Goal: Task Accomplishment & Management: Contribute content

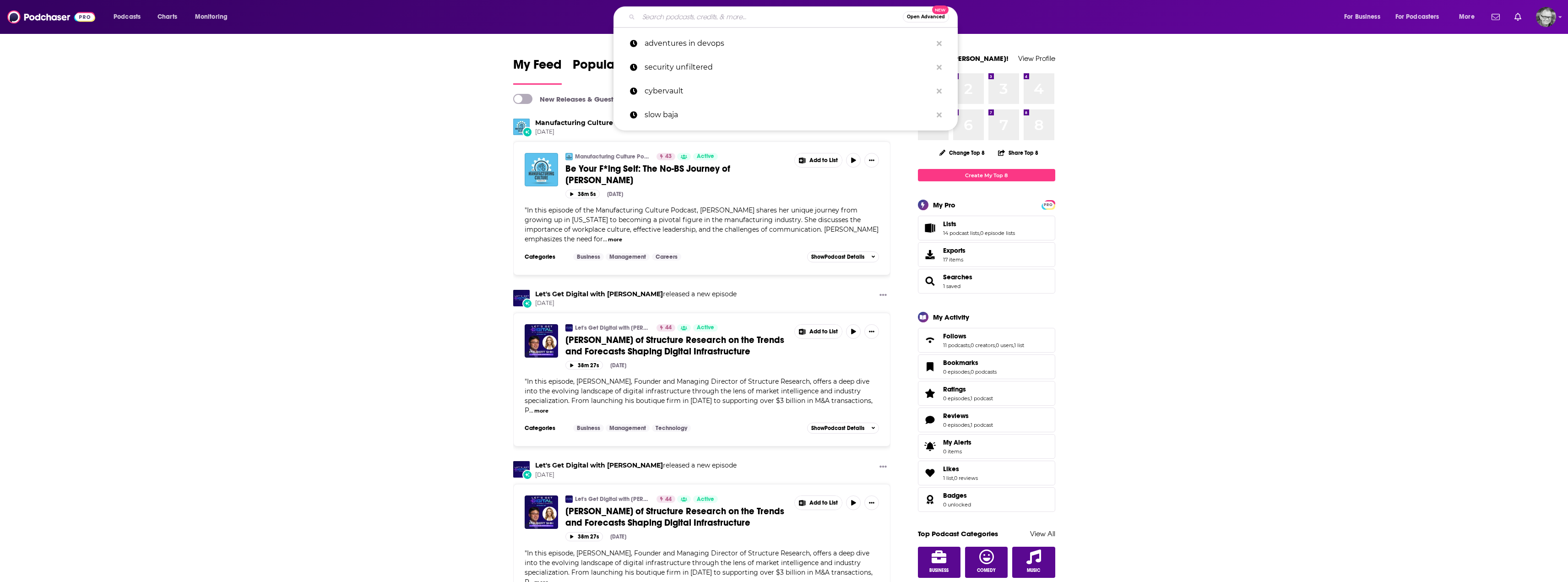
click at [738, 13] on input "Search podcasts, credits, & more..." at bounding box center [771, 17] width 264 height 15
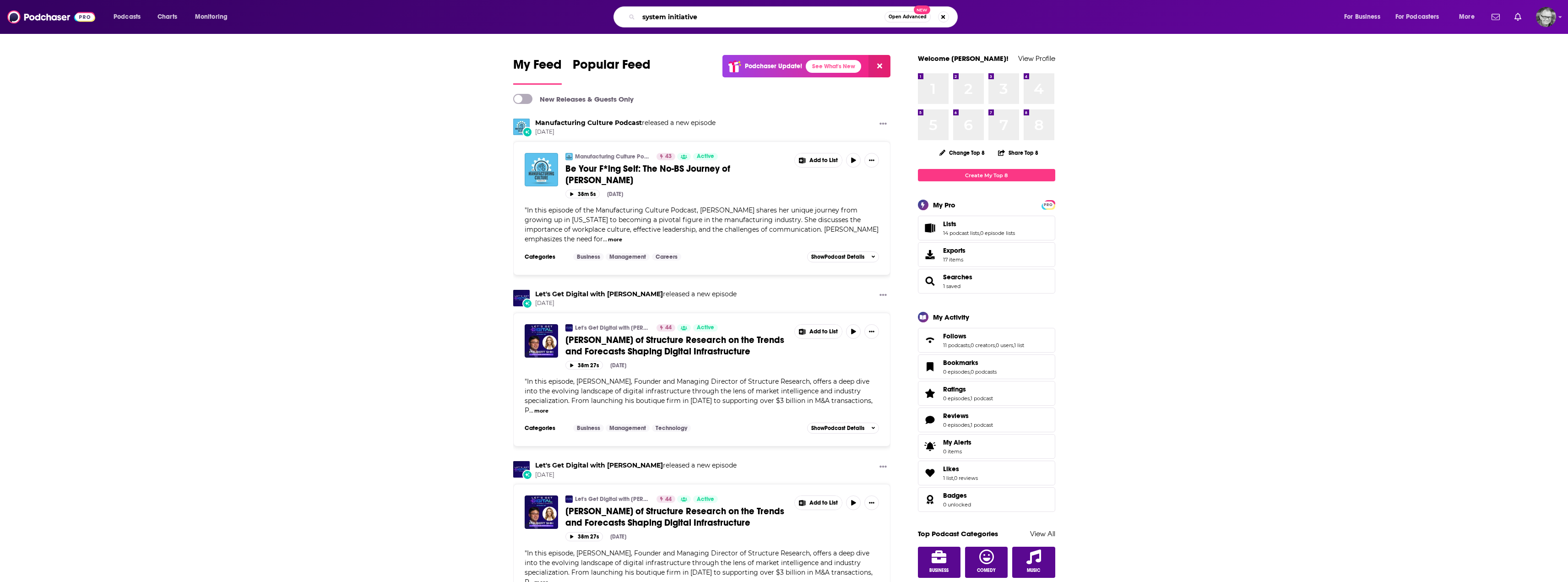
type input "system initiative"
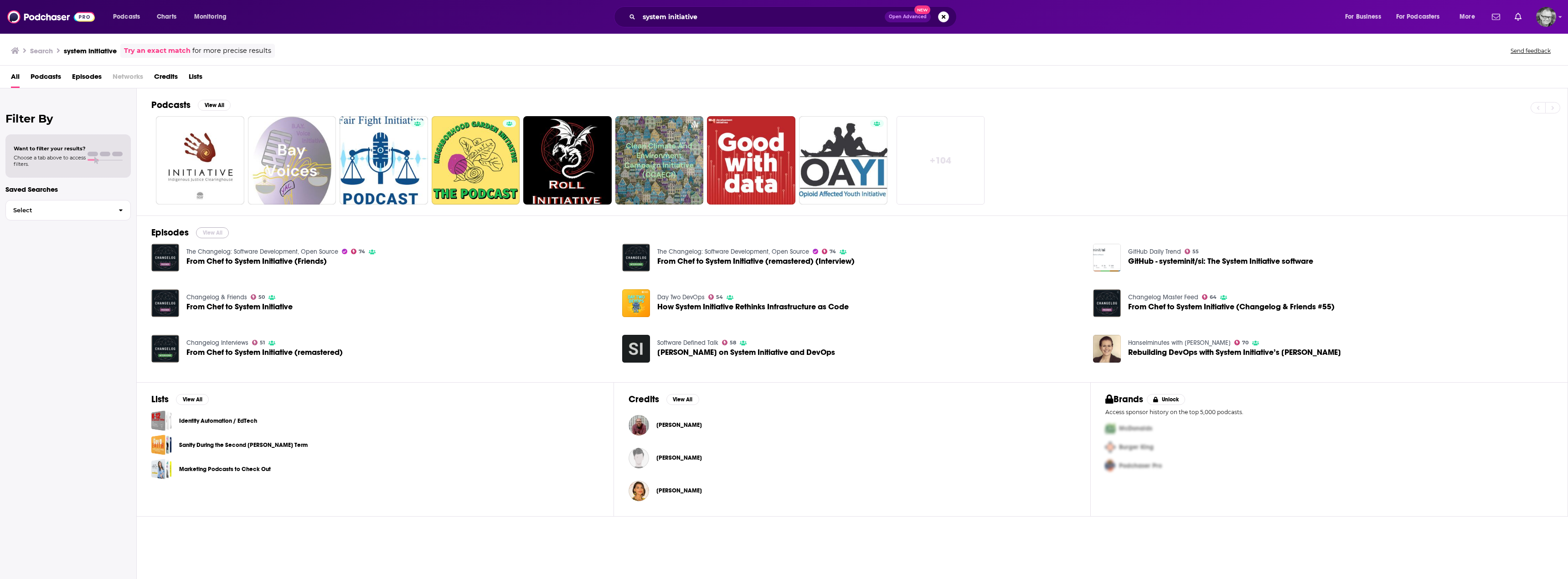
click at [204, 228] on button "View All" at bounding box center [212, 233] width 33 height 11
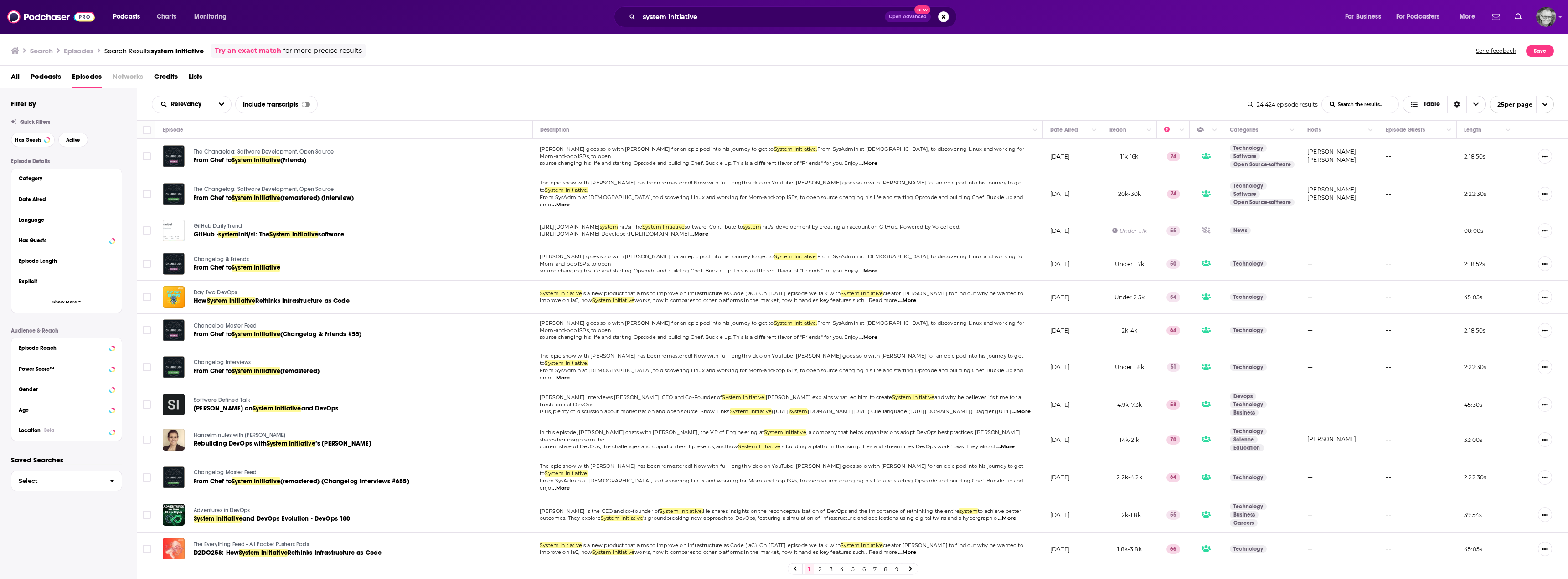
click at [1474, 102] on icon "Choose View" at bounding box center [1475, 104] width 5 height 6
click at [1408, 83] on div "All Podcasts Episodes Networks Credits Lists" at bounding box center [786, 78] width 1550 height 19
click at [1510, 104] on span "25 per page" at bounding box center [1511, 104] width 43 height 14
click at [1511, 146] on button "100 per page" at bounding box center [1522, 150] width 63 height 14
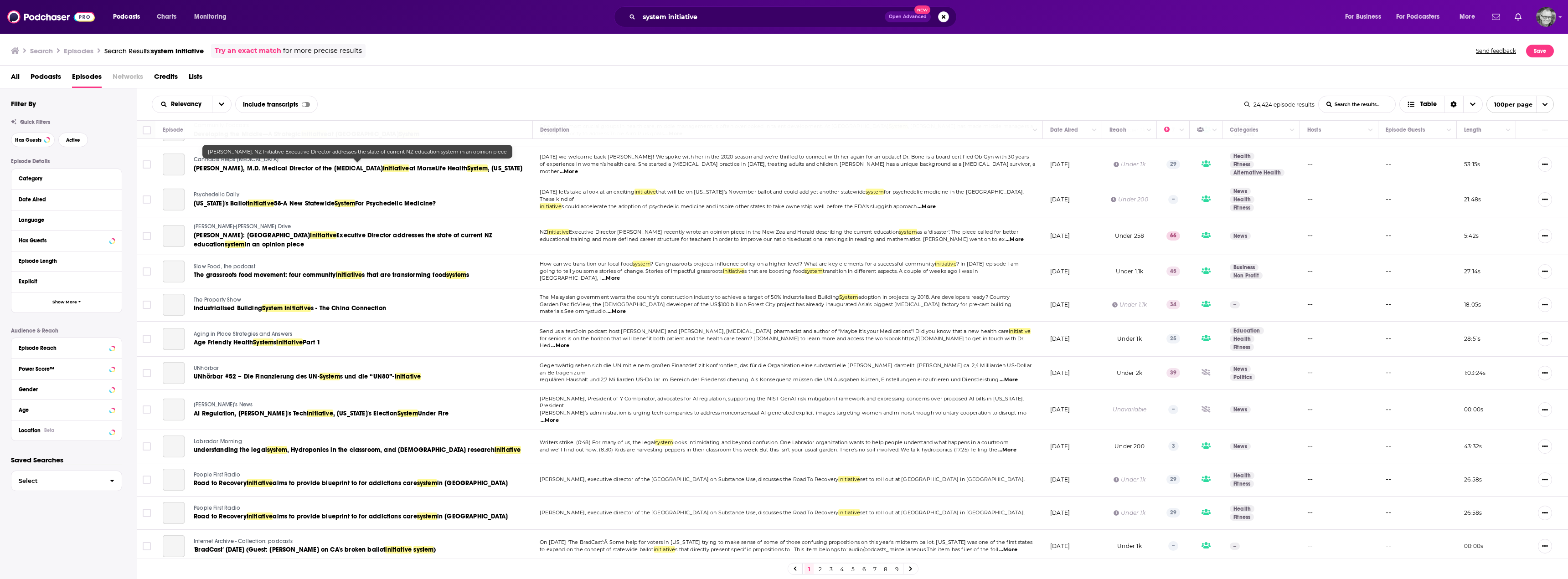
scroll to position [2277, 0]
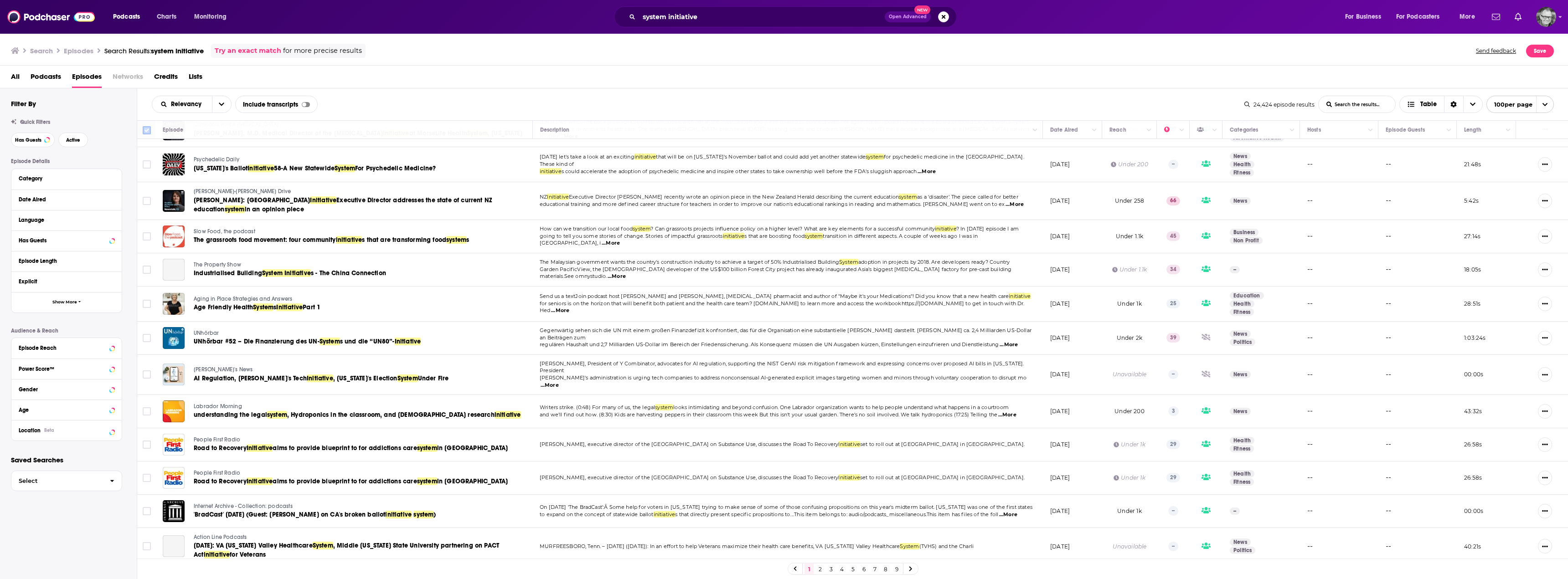
click at [147, 131] on input "Toggle select all" at bounding box center [146, 130] width 8 height 8
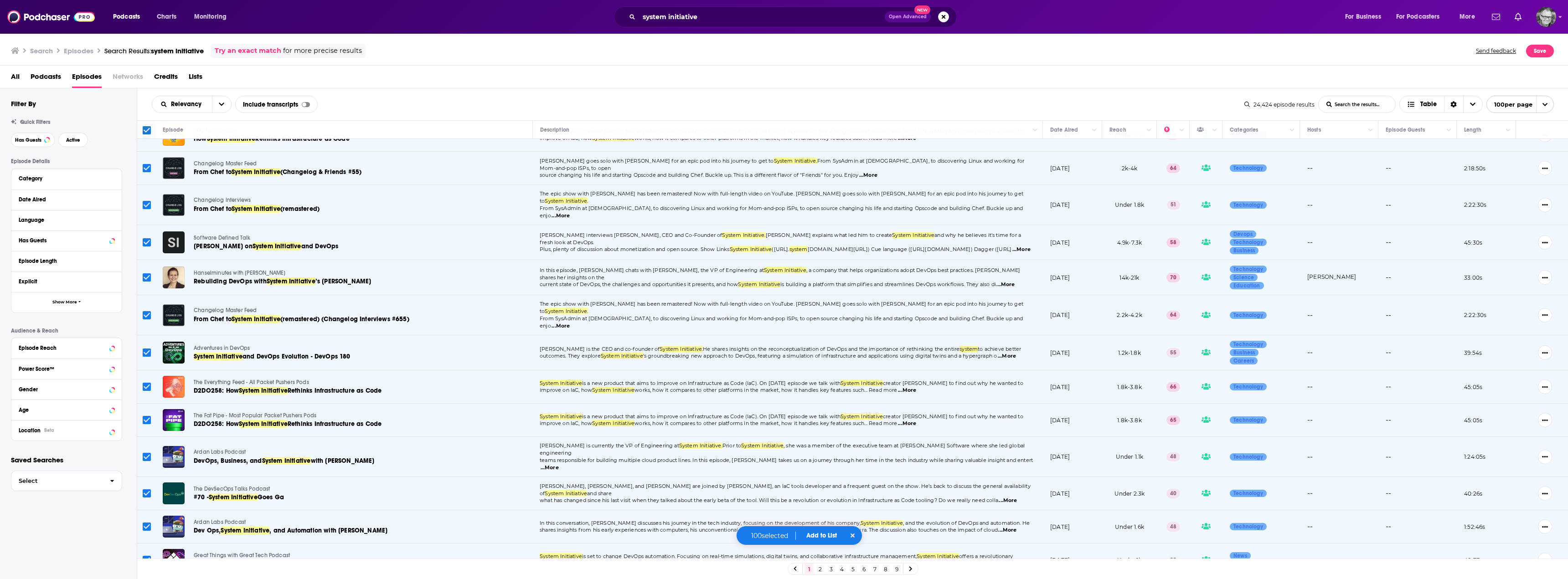
scroll to position [91, 0]
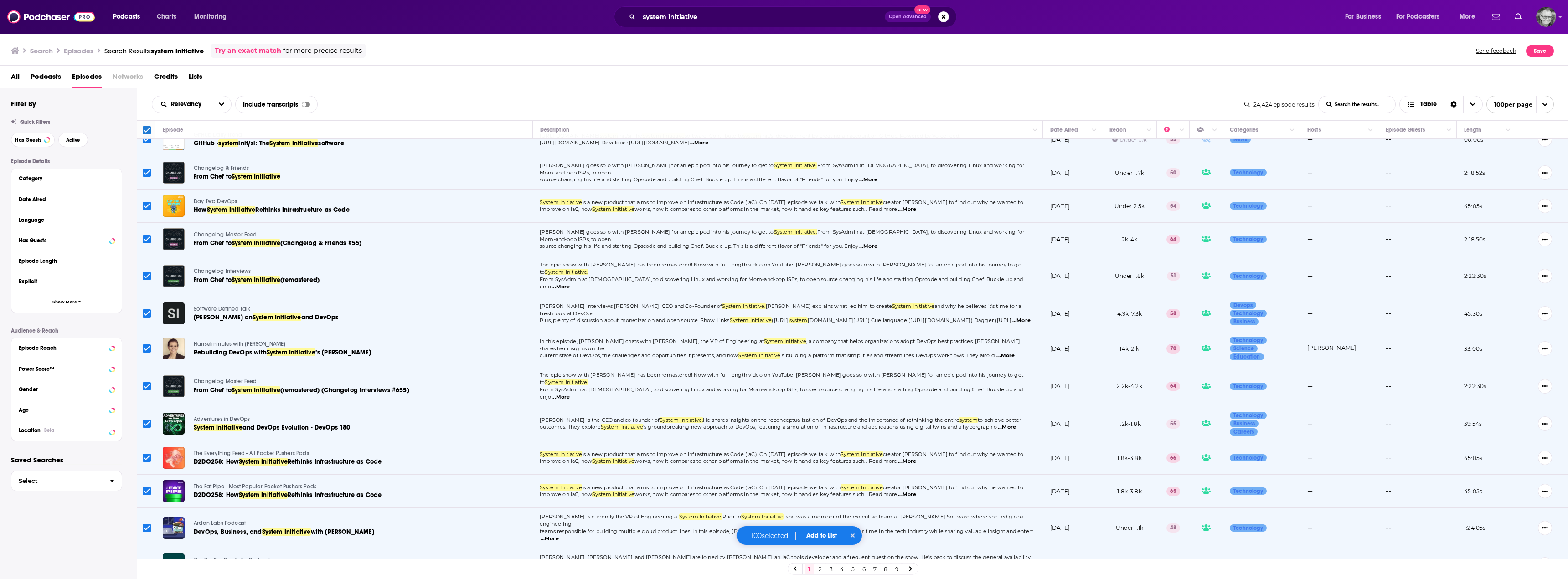
click at [408, 113] on div "Relevancy List Search Input Search the results... Include transcripts Table" at bounding box center [698, 104] width 1093 height 17
click at [146, 131] on input "Toggle select all" at bounding box center [146, 130] width 8 height 8
checkbox input "false"
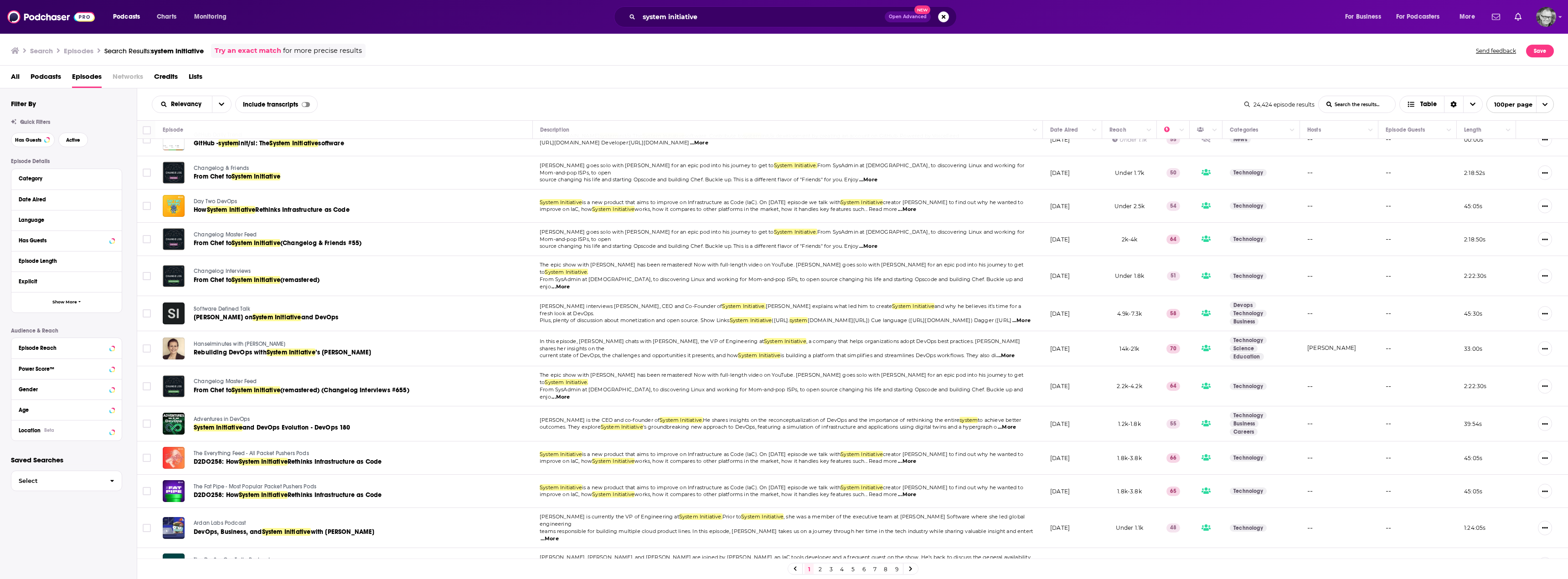
scroll to position [0, 0]
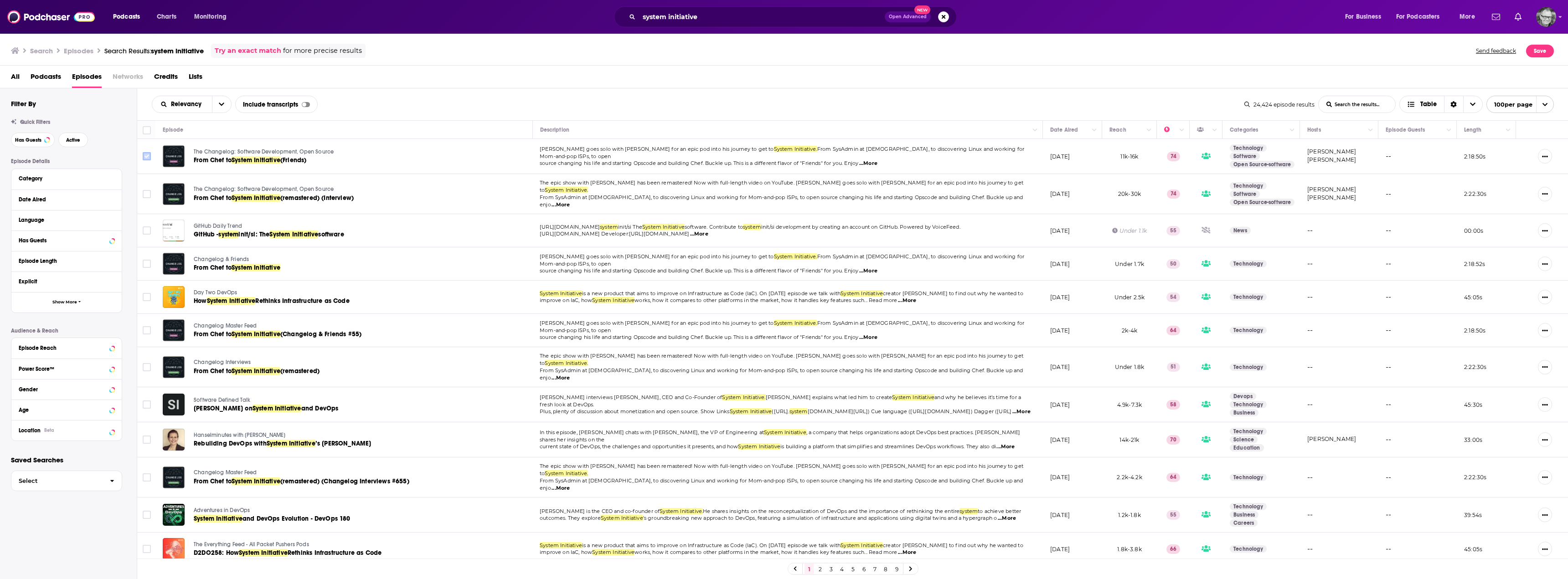
click at [150, 154] on input "Toggle select row" at bounding box center [146, 156] width 8 height 8
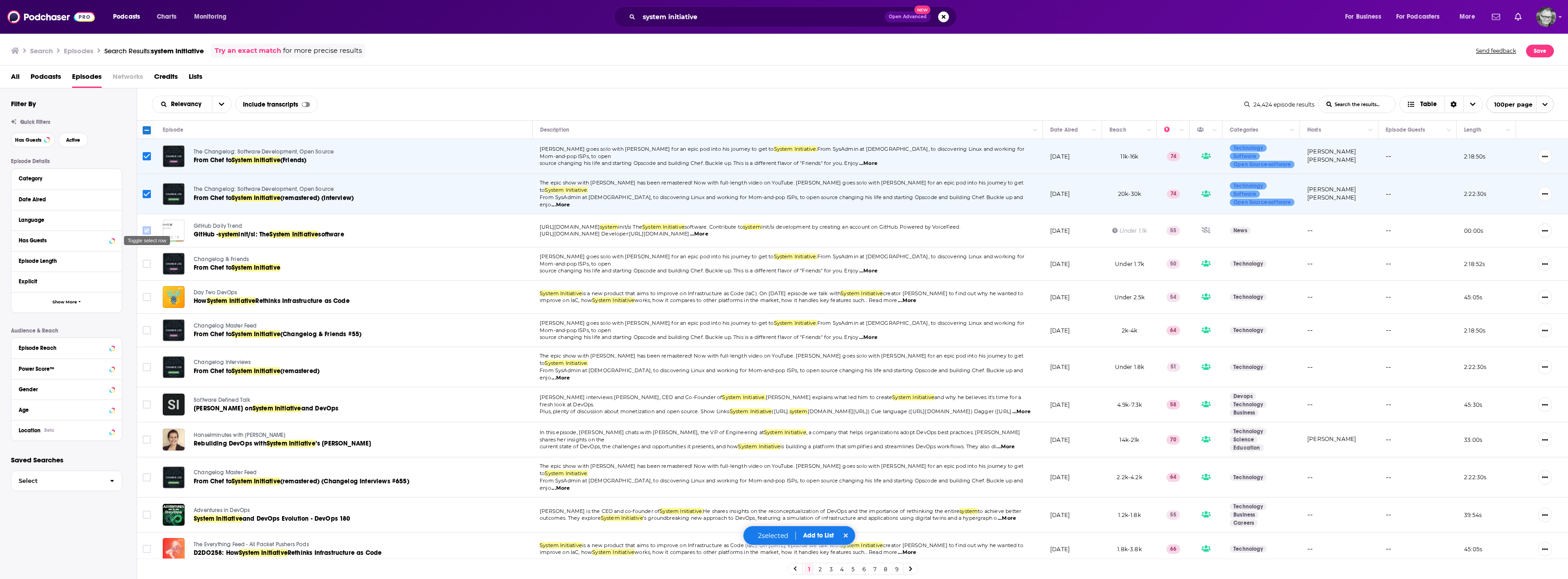
click at [146, 226] on input "Toggle select row" at bounding box center [146, 230] width 8 height 8
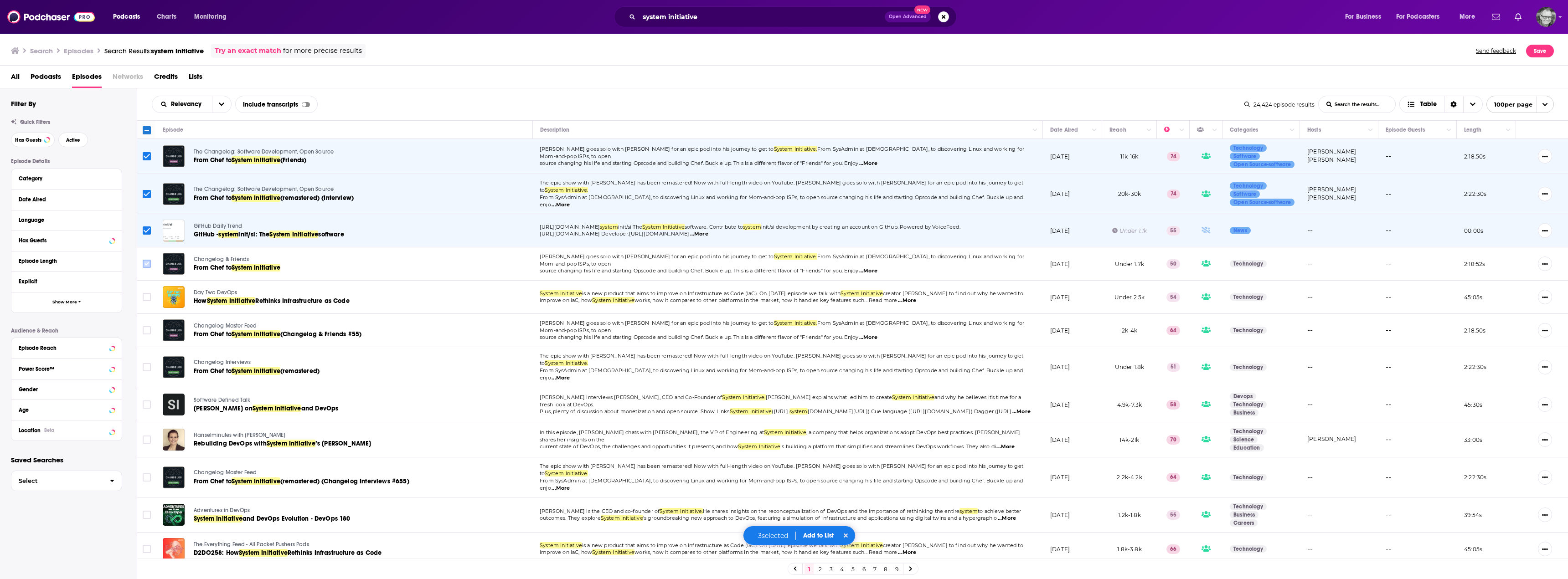
click at [146, 260] on input "Toggle select row" at bounding box center [146, 263] width 8 height 8
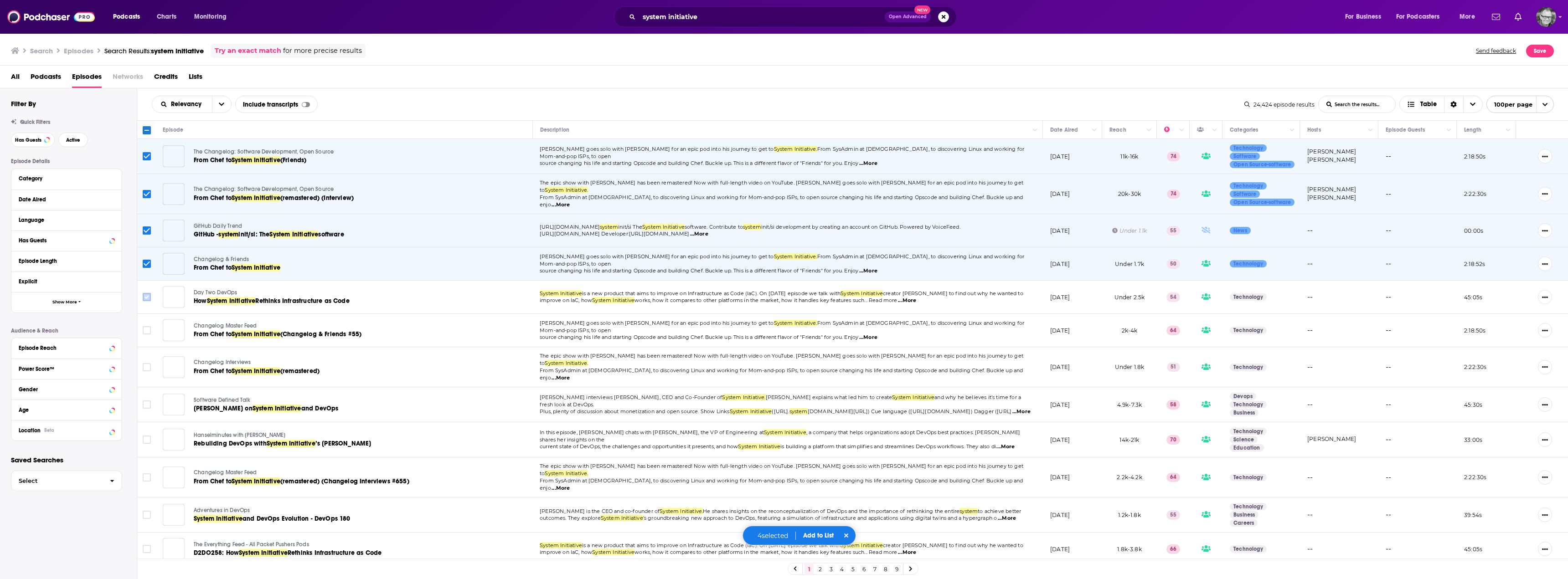
click at [148, 293] on input "Toggle select row" at bounding box center [146, 297] width 8 height 8
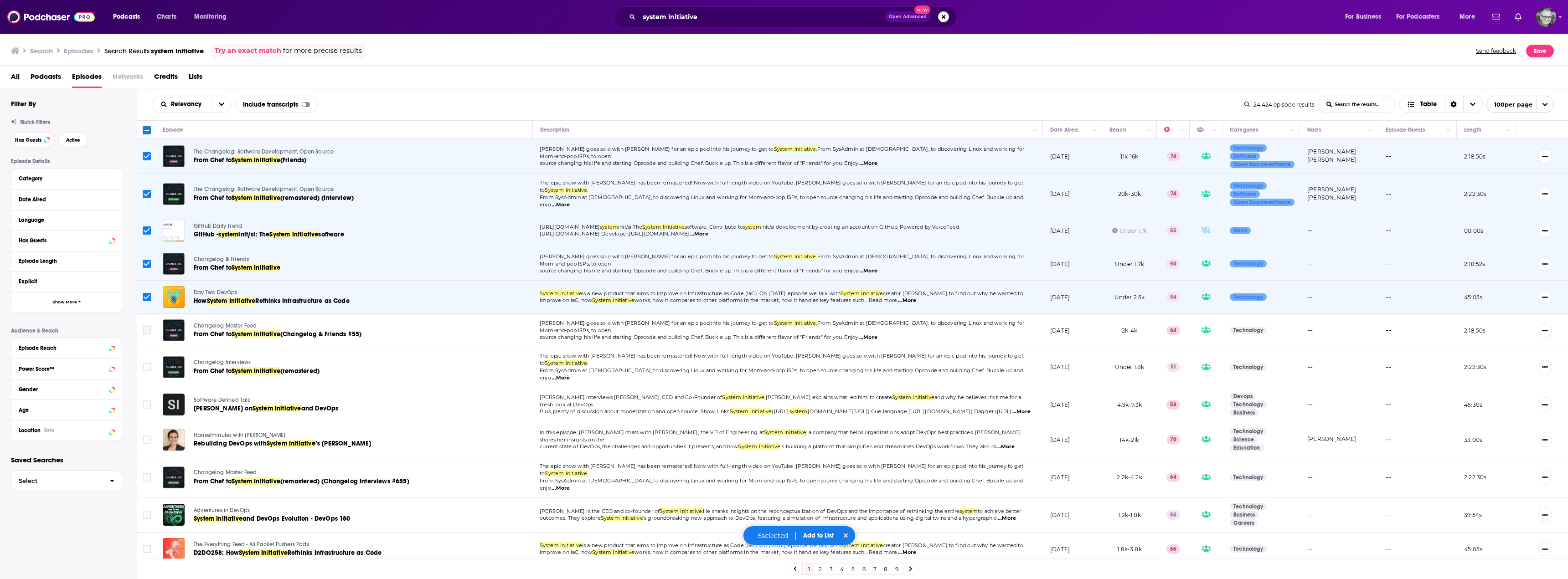
click at [146, 326] on input "Toggle select row" at bounding box center [146, 330] width 8 height 8
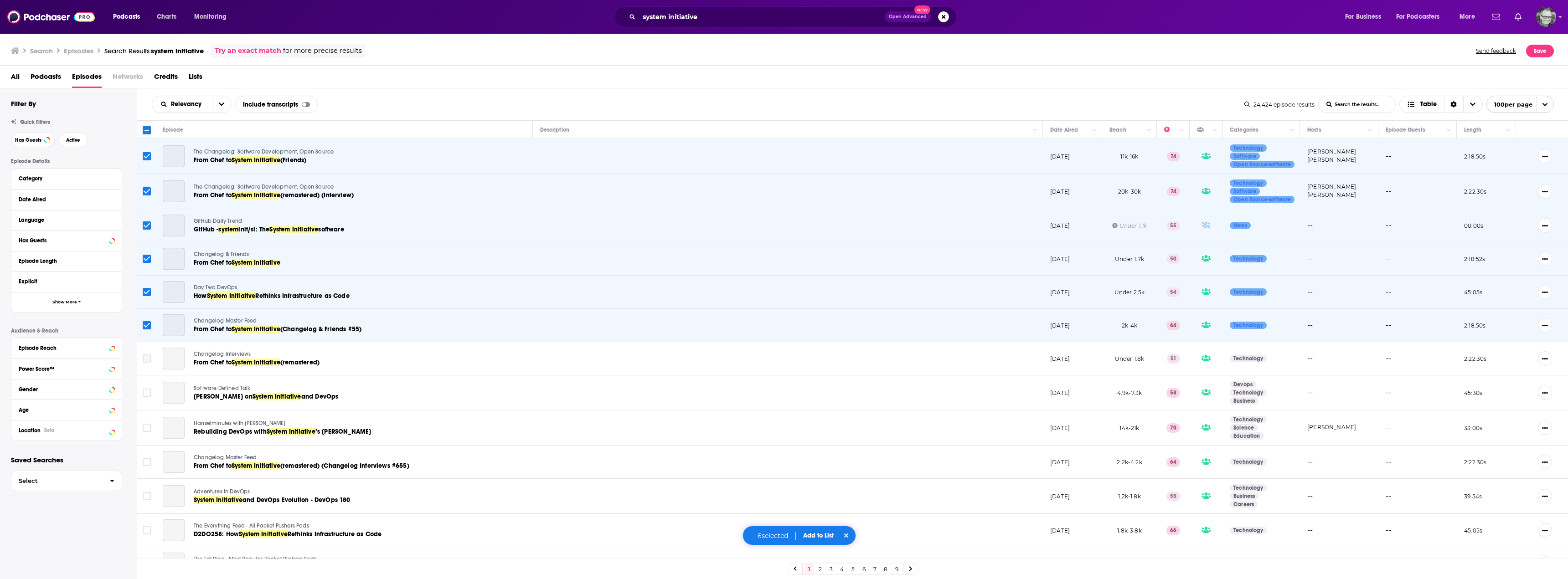
click at [144, 358] on input "Toggle select row" at bounding box center [146, 358] width 8 height 8
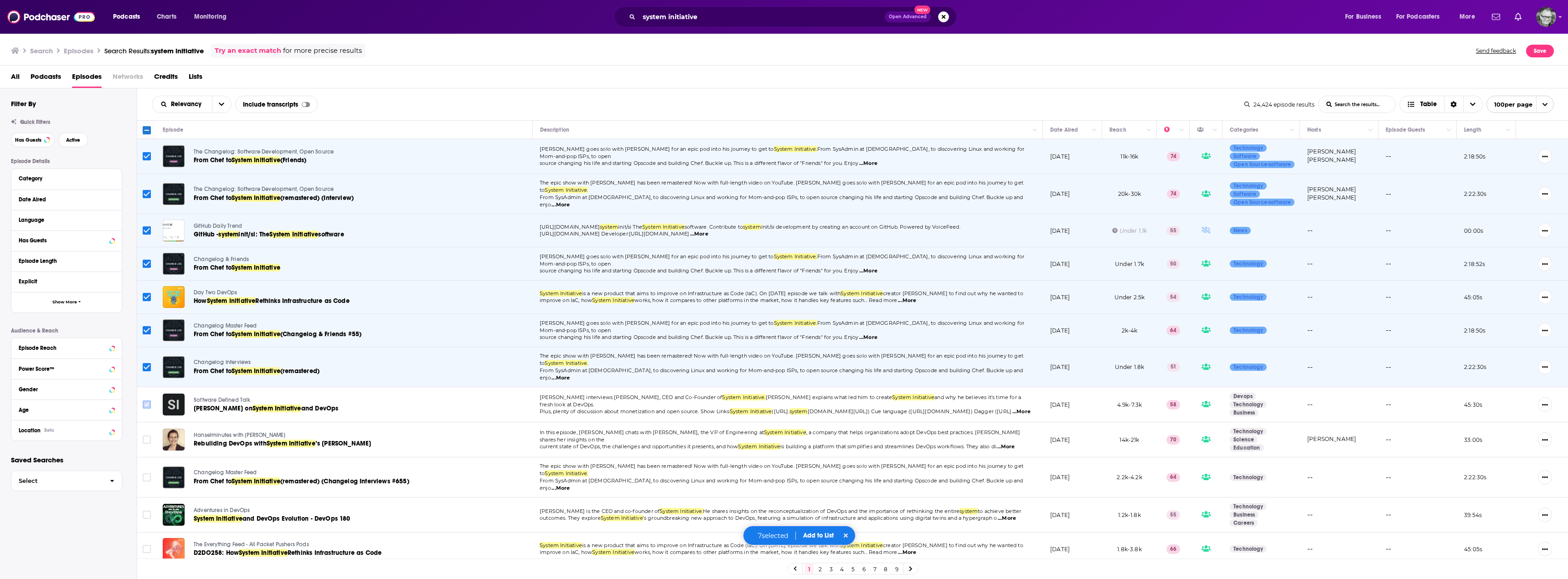
click at [146, 400] on input "Toggle select row" at bounding box center [146, 404] width 8 height 8
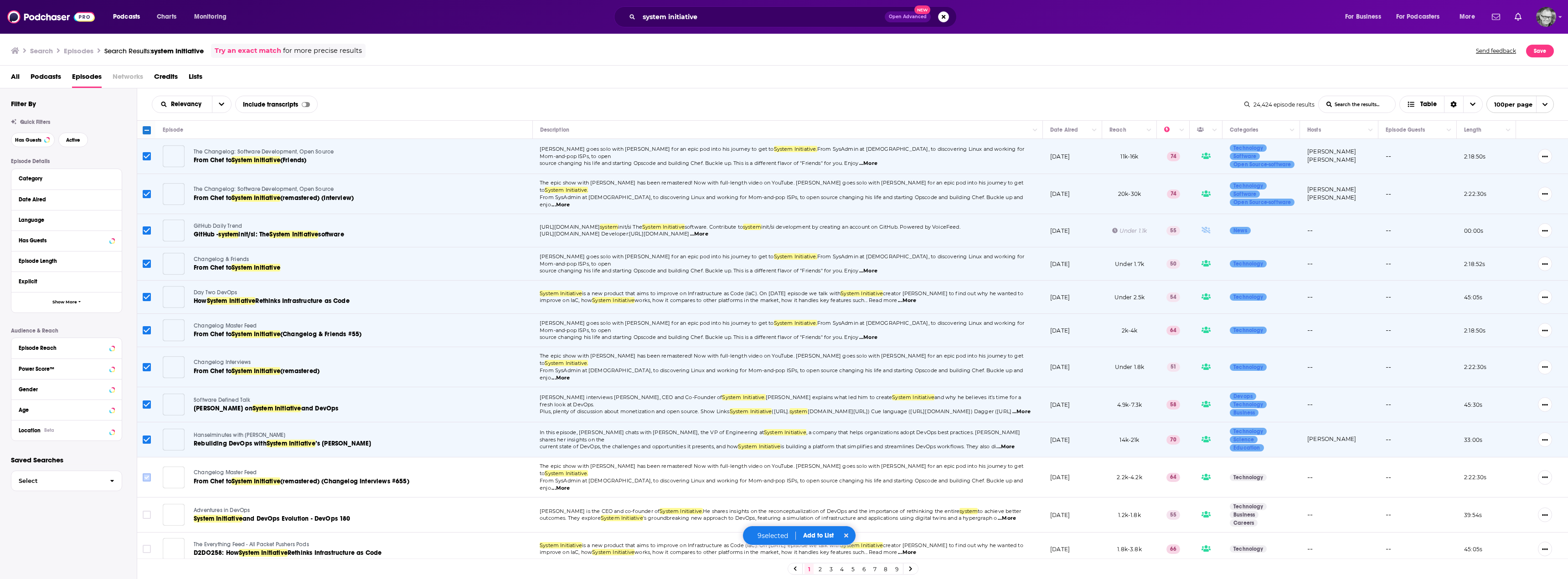
click at [149, 473] on input "Toggle select row" at bounding box center [146, 477] width 8 height 8
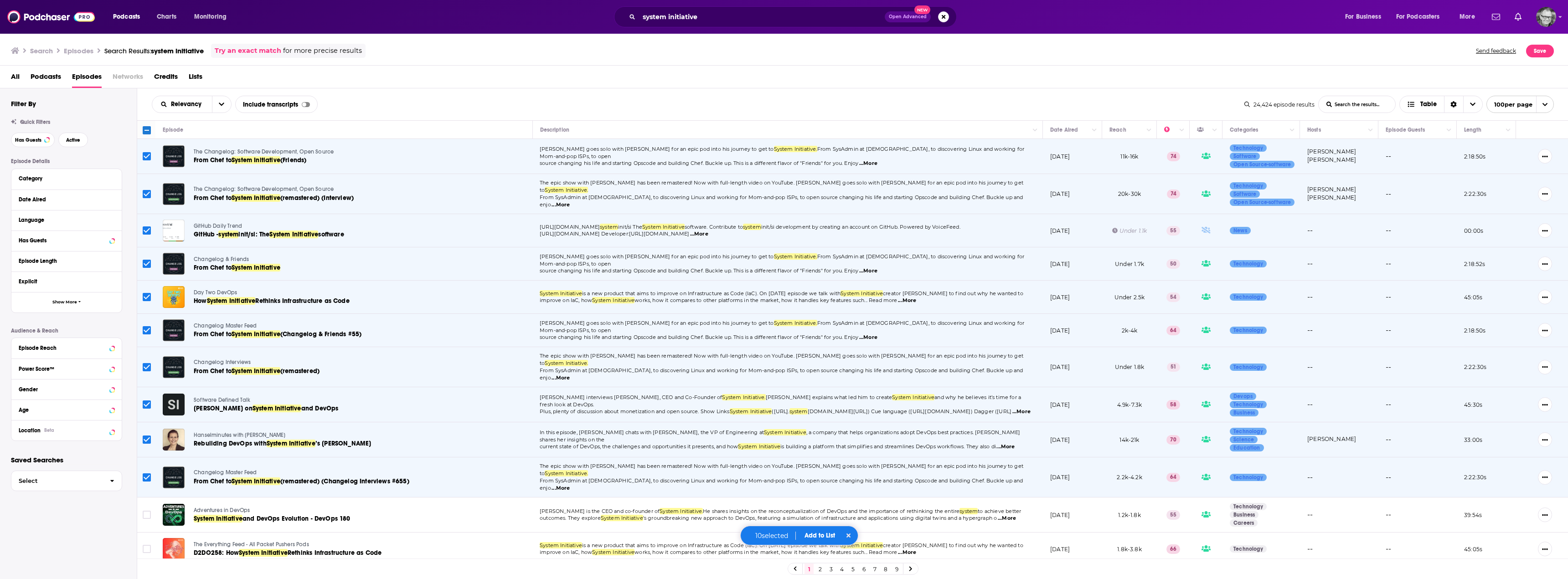
scroll to position [137, 0]
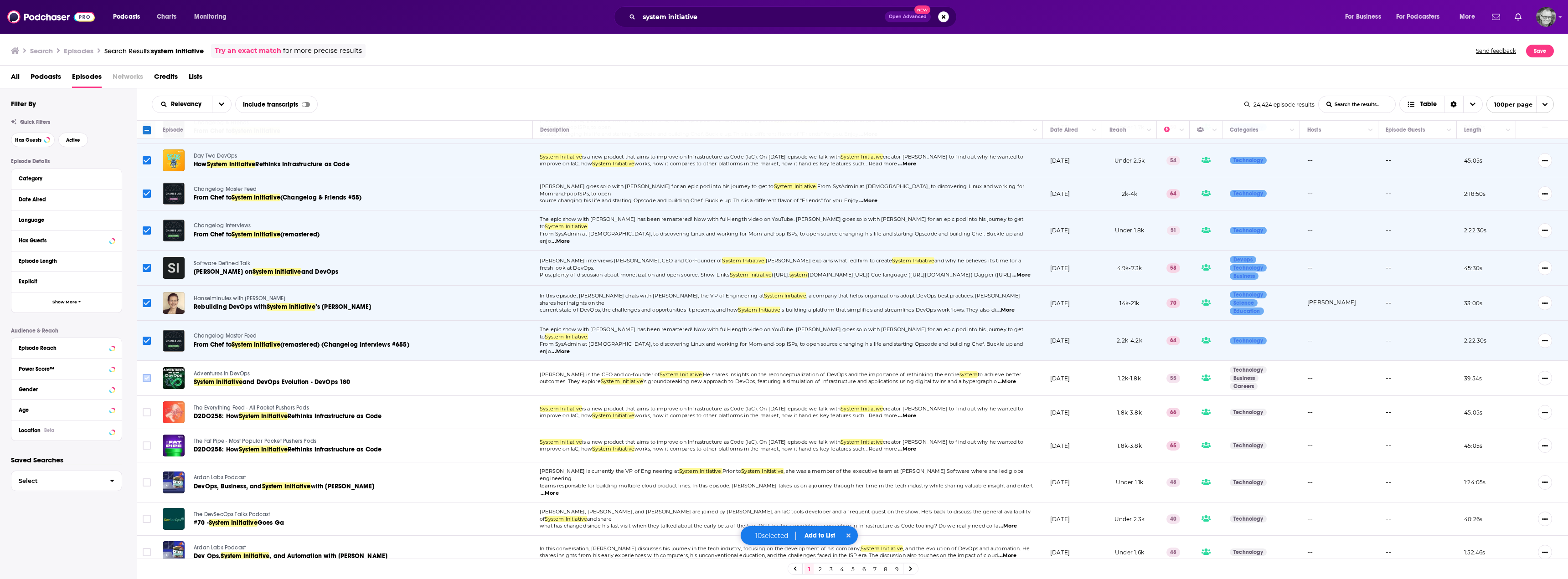
click at [146, 374] on input "Toggle select row" at bounding box center [146, 378] width 8 height 8
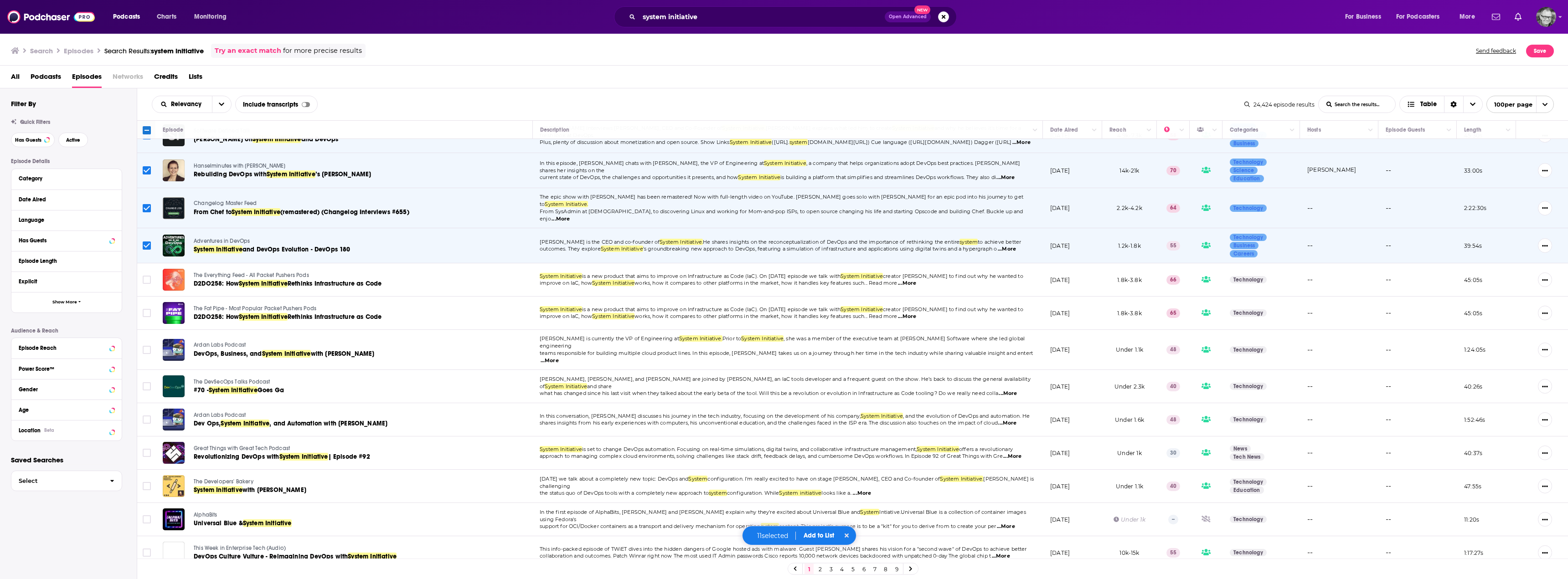
scroll to position [273, 0]
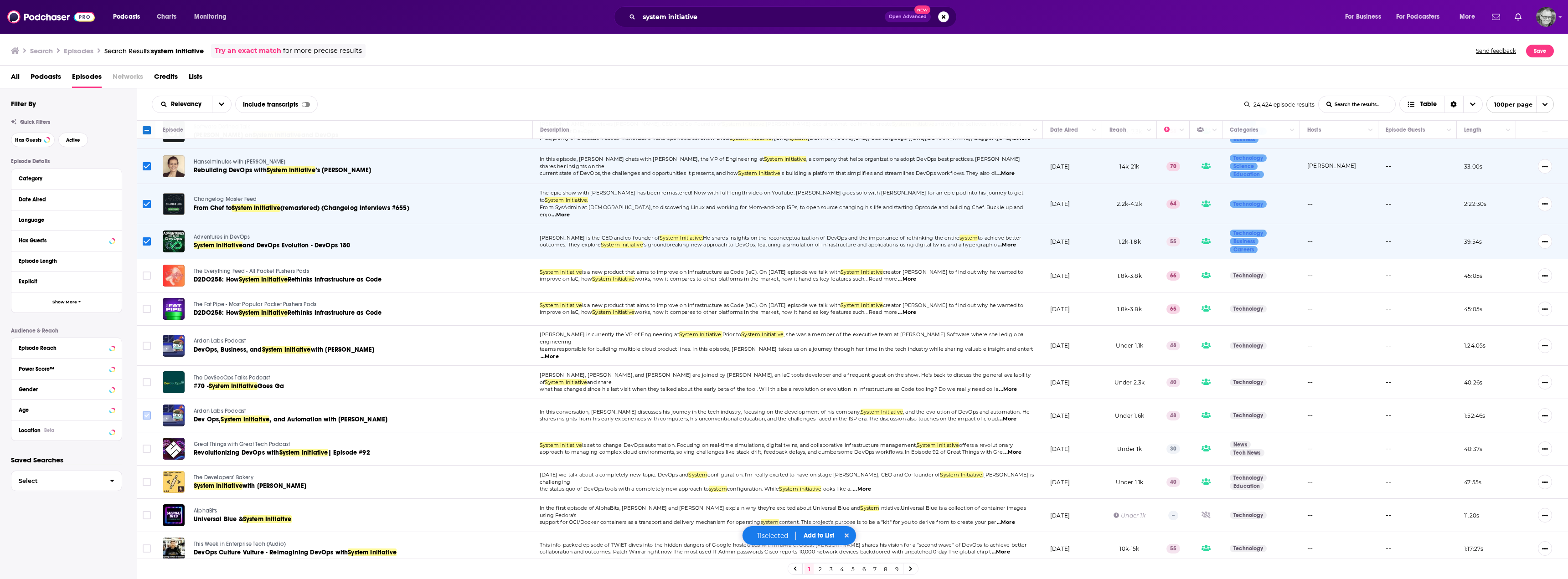
click at [146, 411] on input "Toggle select row" at bounding box center [146, 415] width 8 height 8
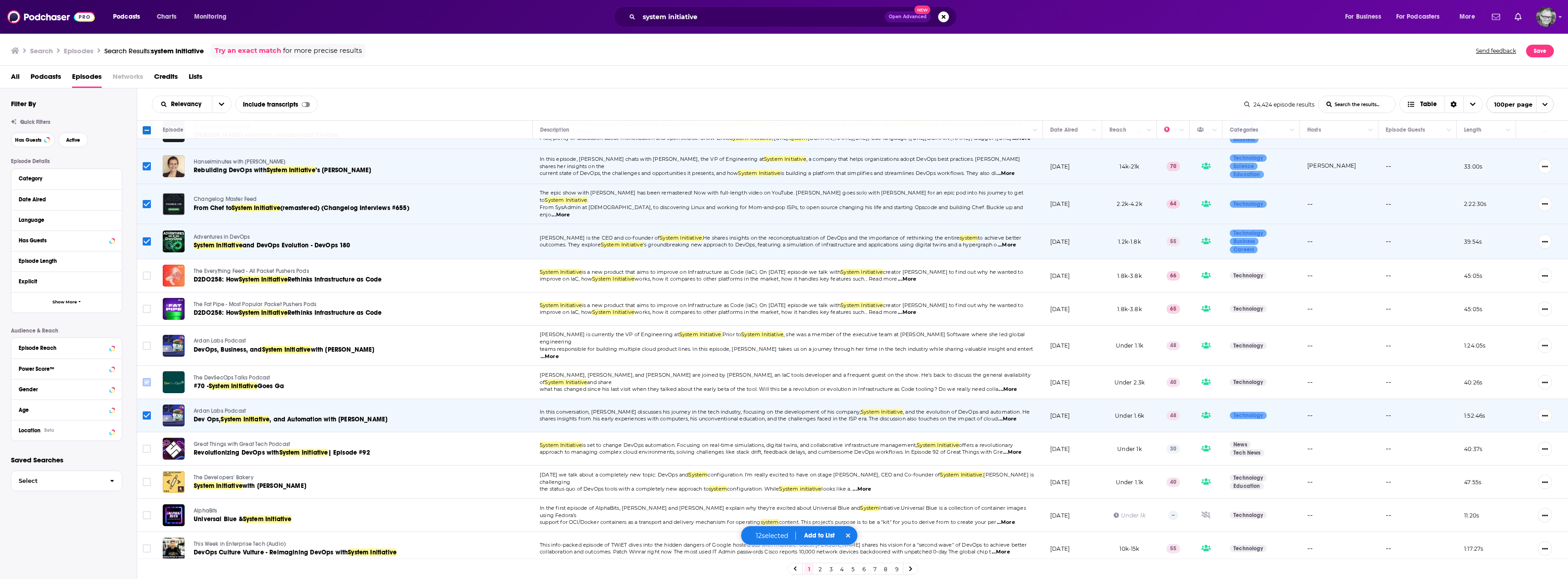
click at [147, 378] on input "Toggle select row" at bounding box center [146, 382] width 8 height 8
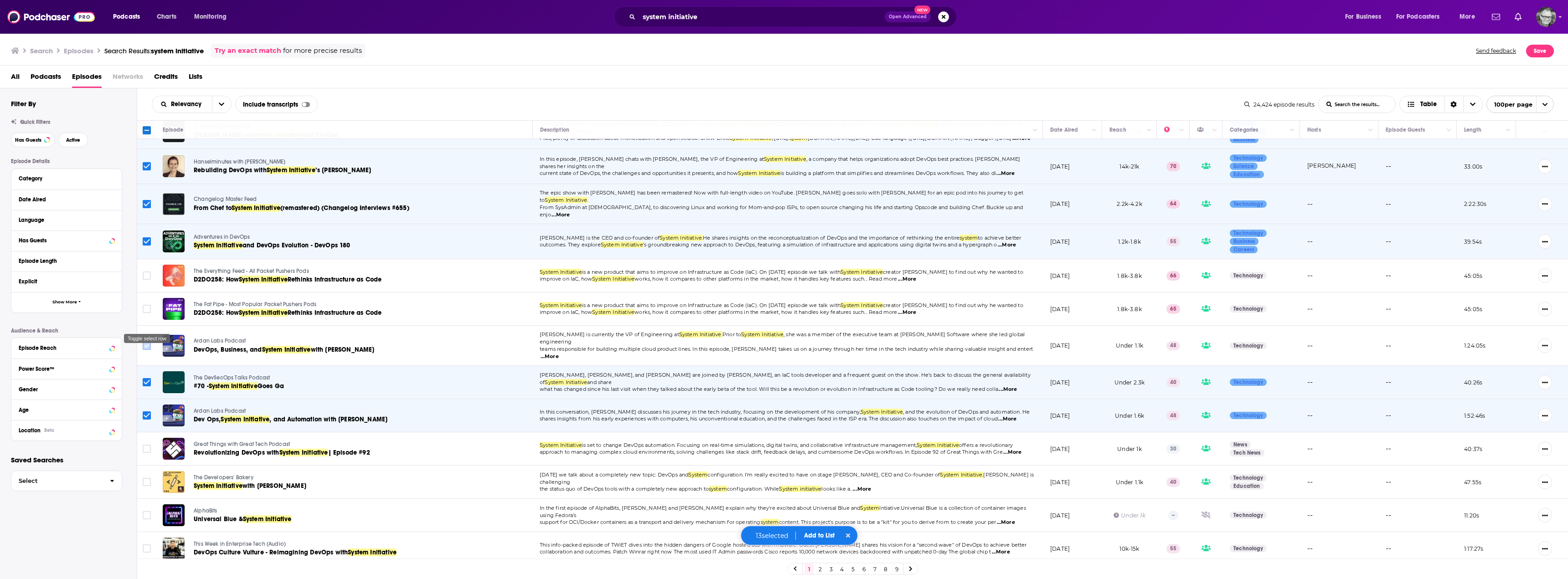
click at [146, 342] on input "Toggle select row" at bounding box center [146, 345] width 8 height 8
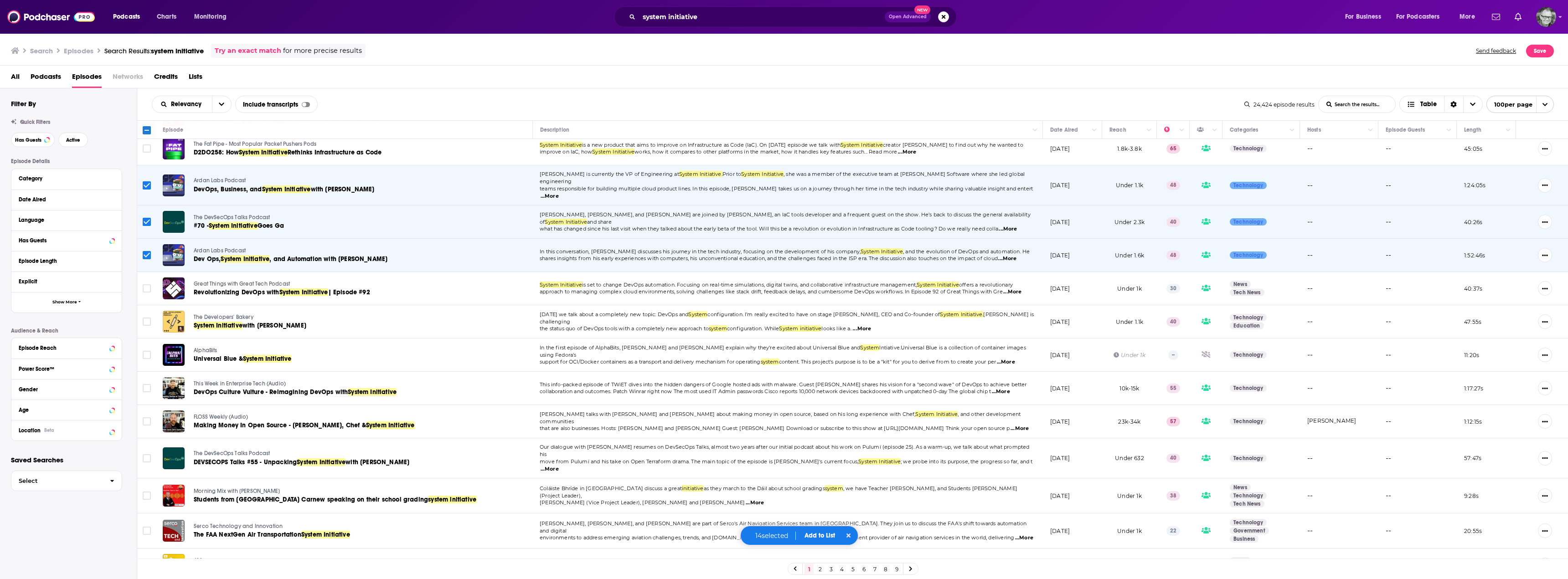
scroll to position [456, 0]
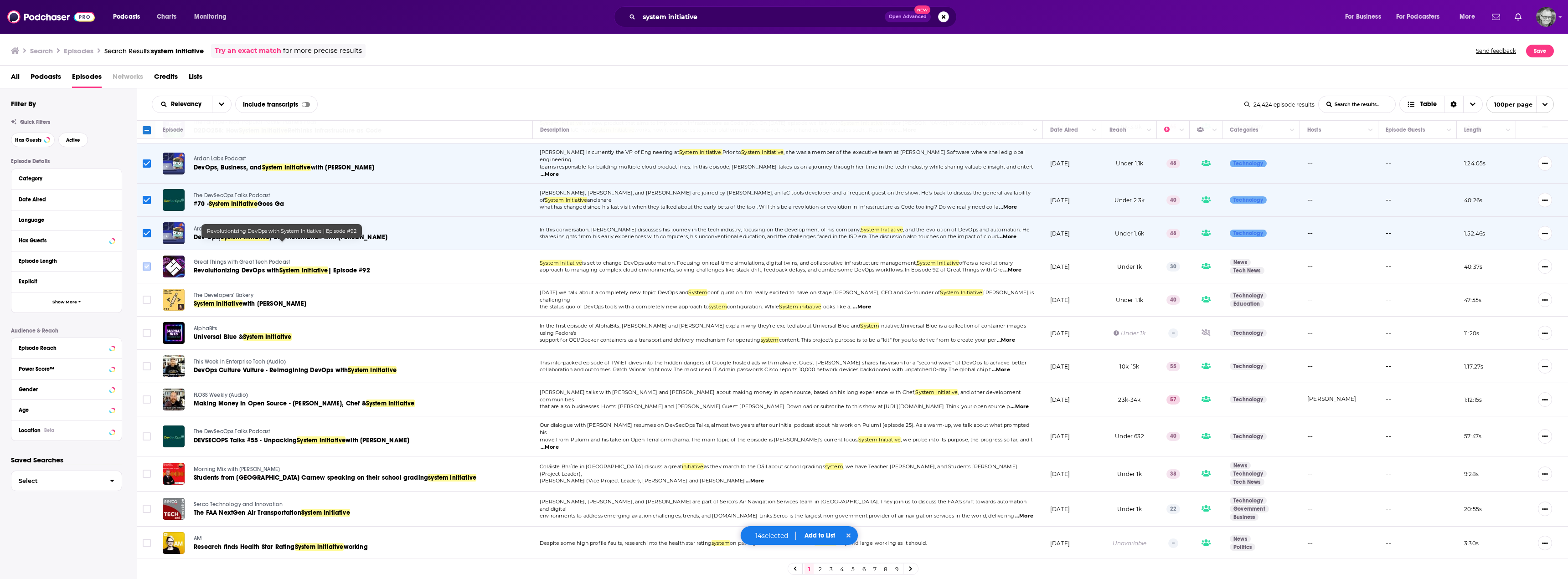
click at [144, 262] on input "Toggle select row" at bounding box center [146, 266] width 8 height 8
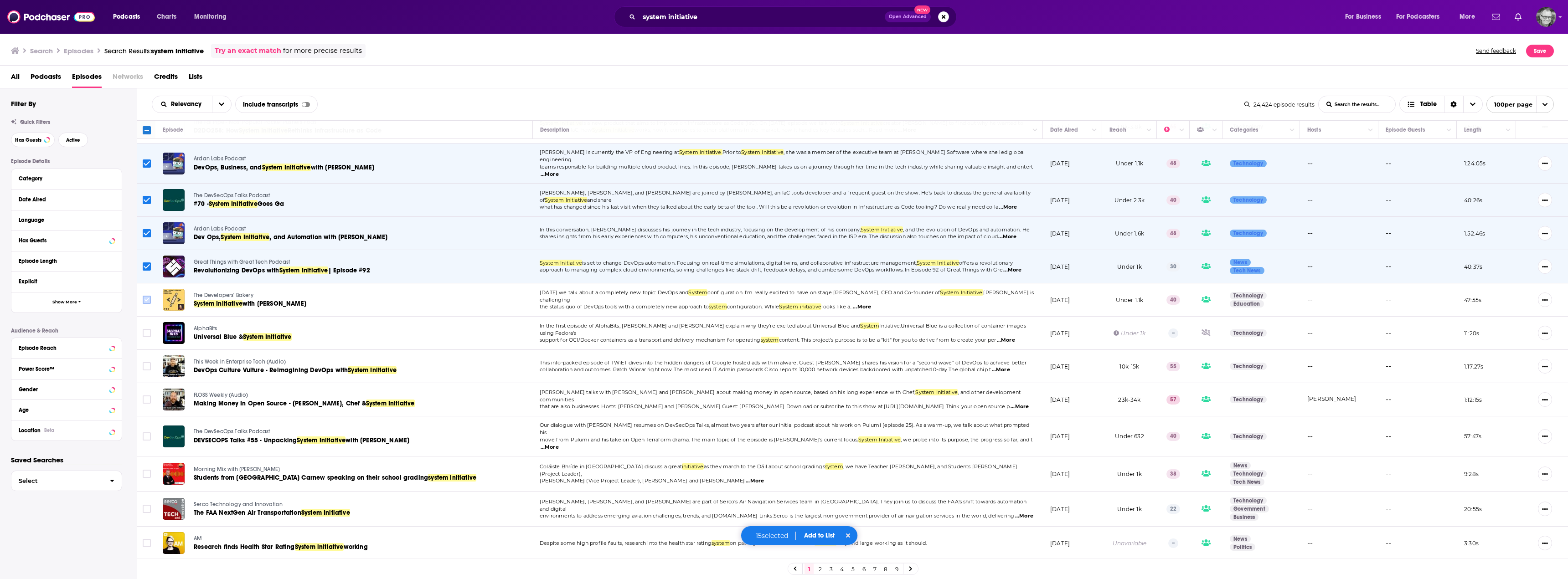
click at [147, 296] on input "Toggle select row" at bounding box center [146, 299] width 8 height 8
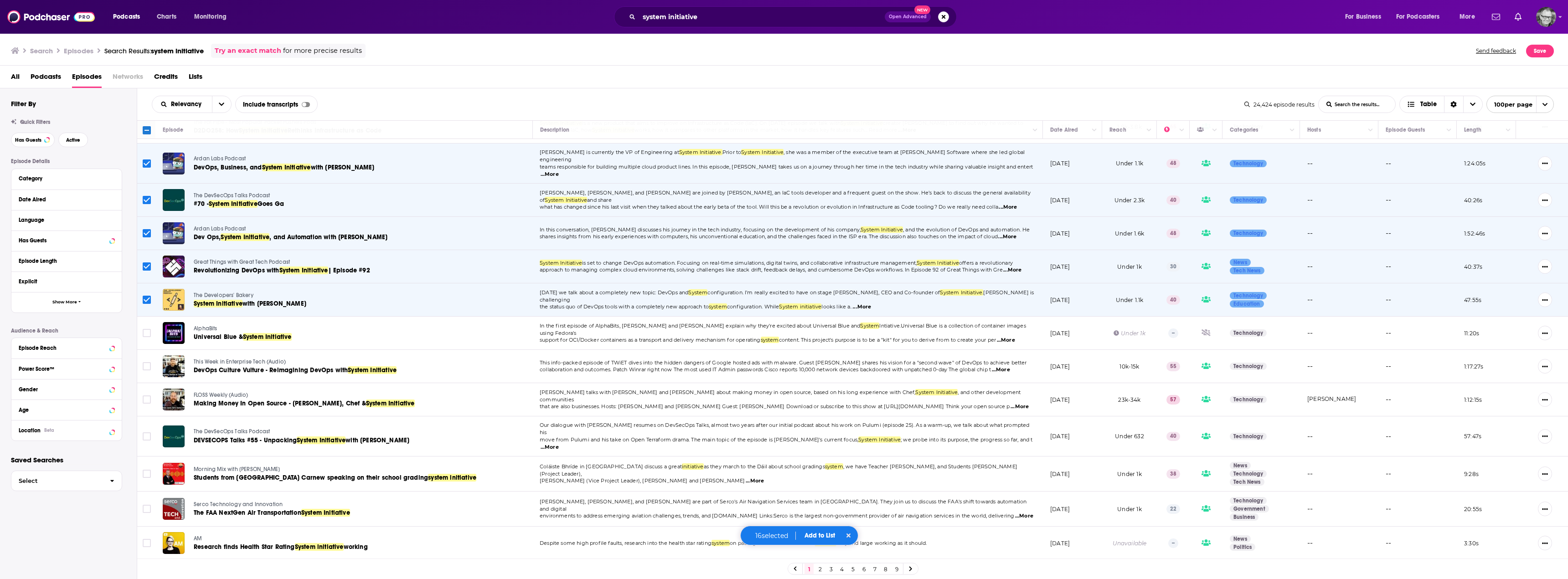
click at [144, 329] on input "Toggle select row" at bounding box center [146, 333] width 8 height 8
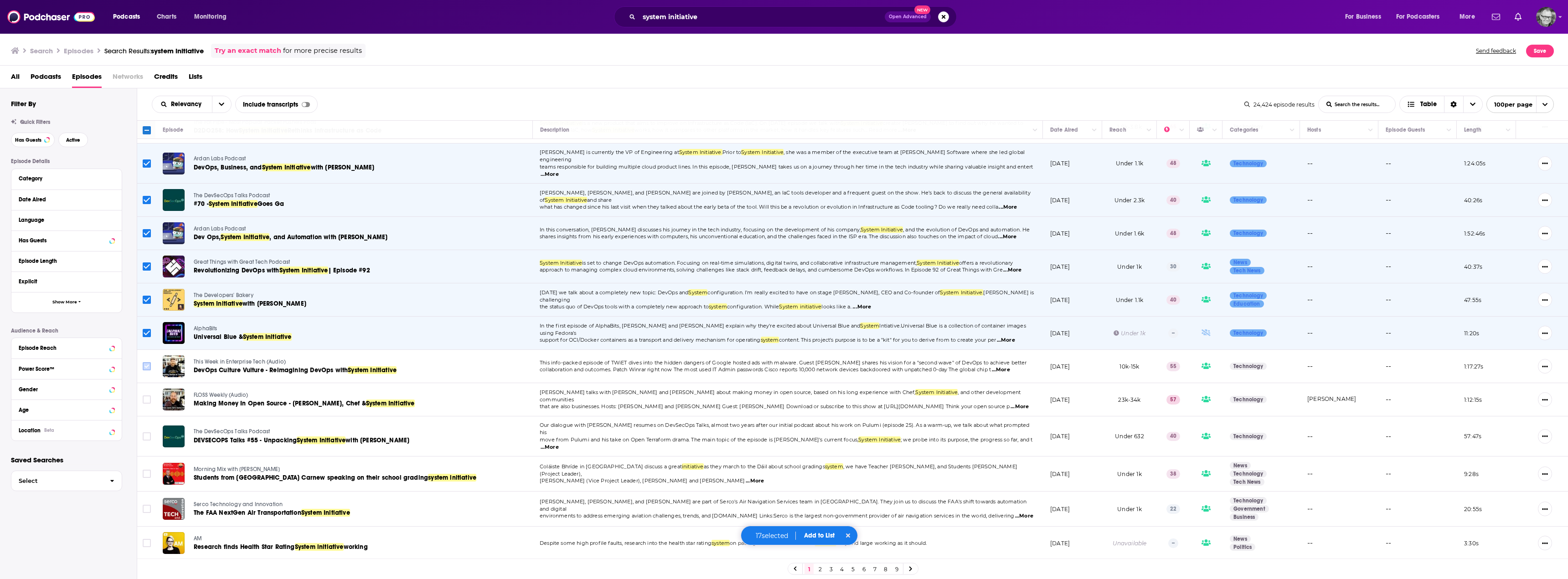
click at [146, 362] on input "Toggle select row" at bounding box center [146, 366] width 8 height 8
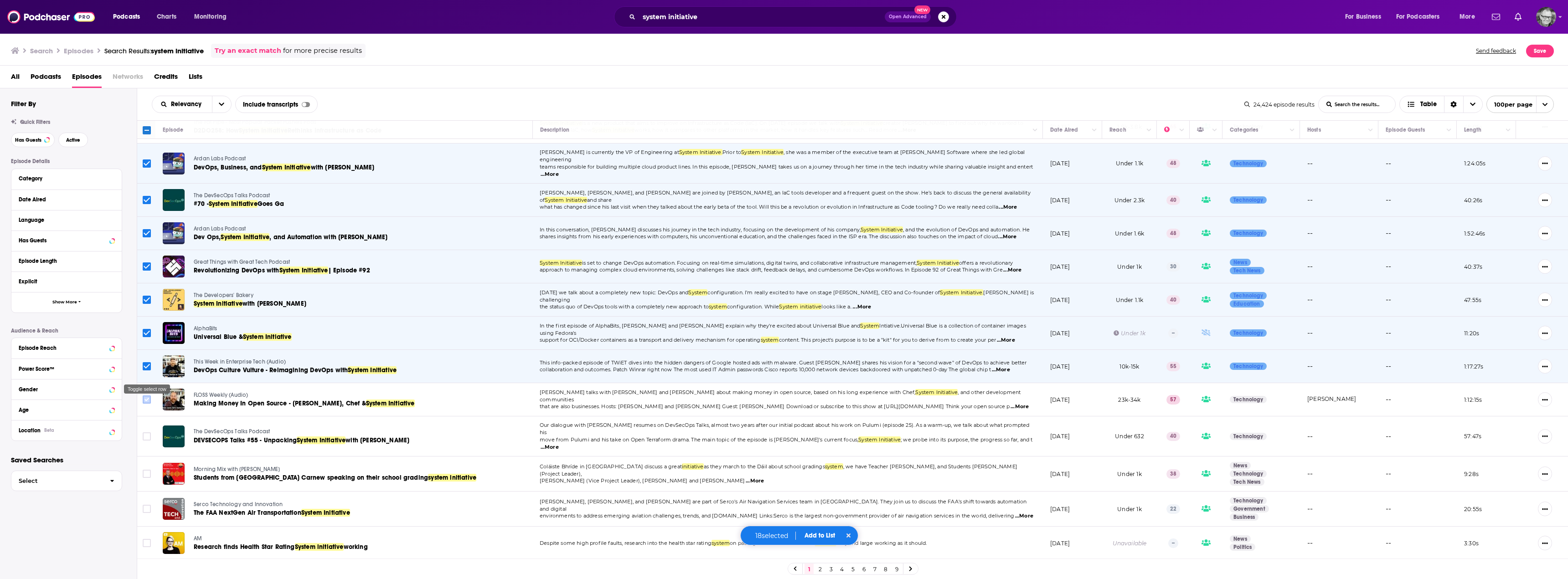
click at [149, 395] on input "Toggle select row" at bounding box center [146, 399] width 8 height 8
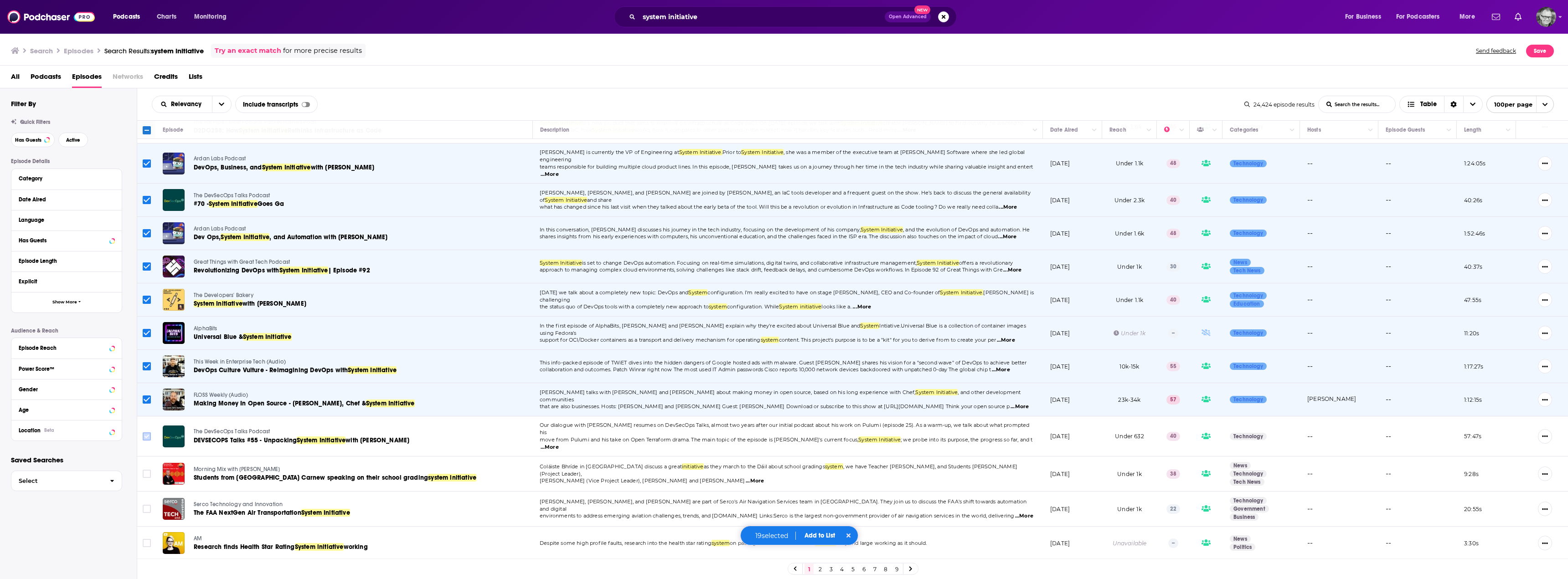
click at [146, 431] on icon "Toggle select row" at bounding box center [147, 436] width 11 height 11
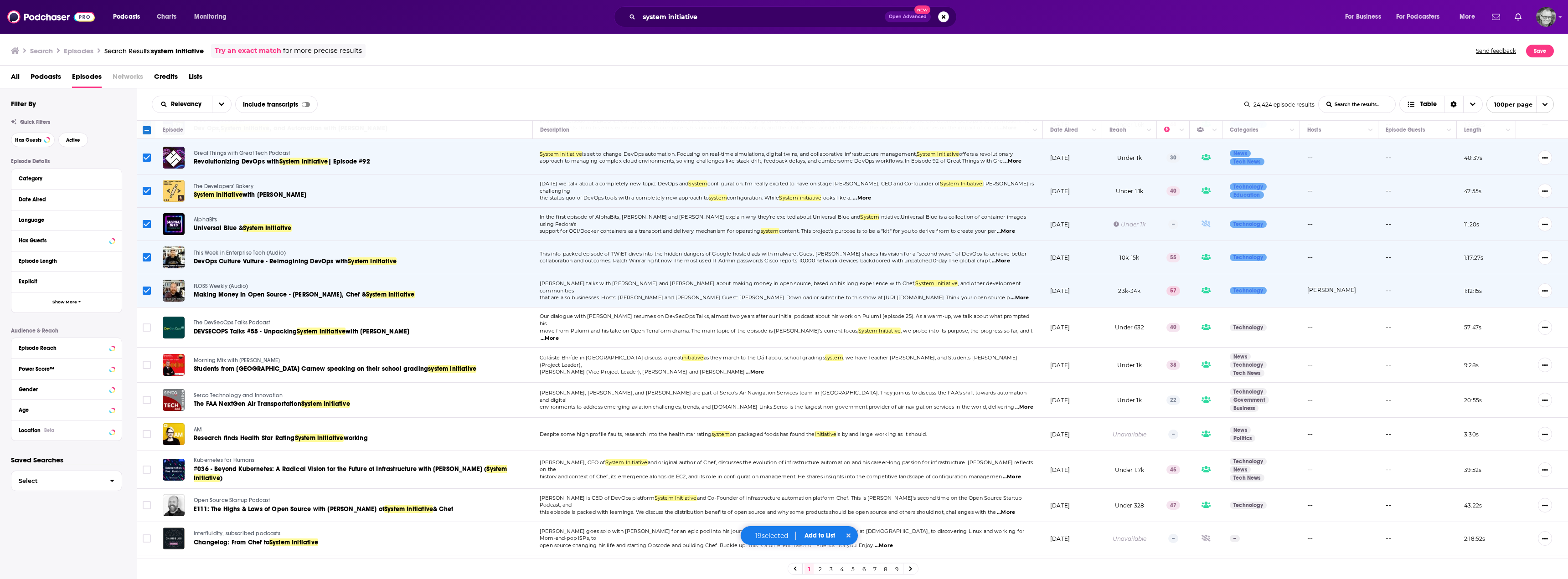
scroll to position [683, 0]
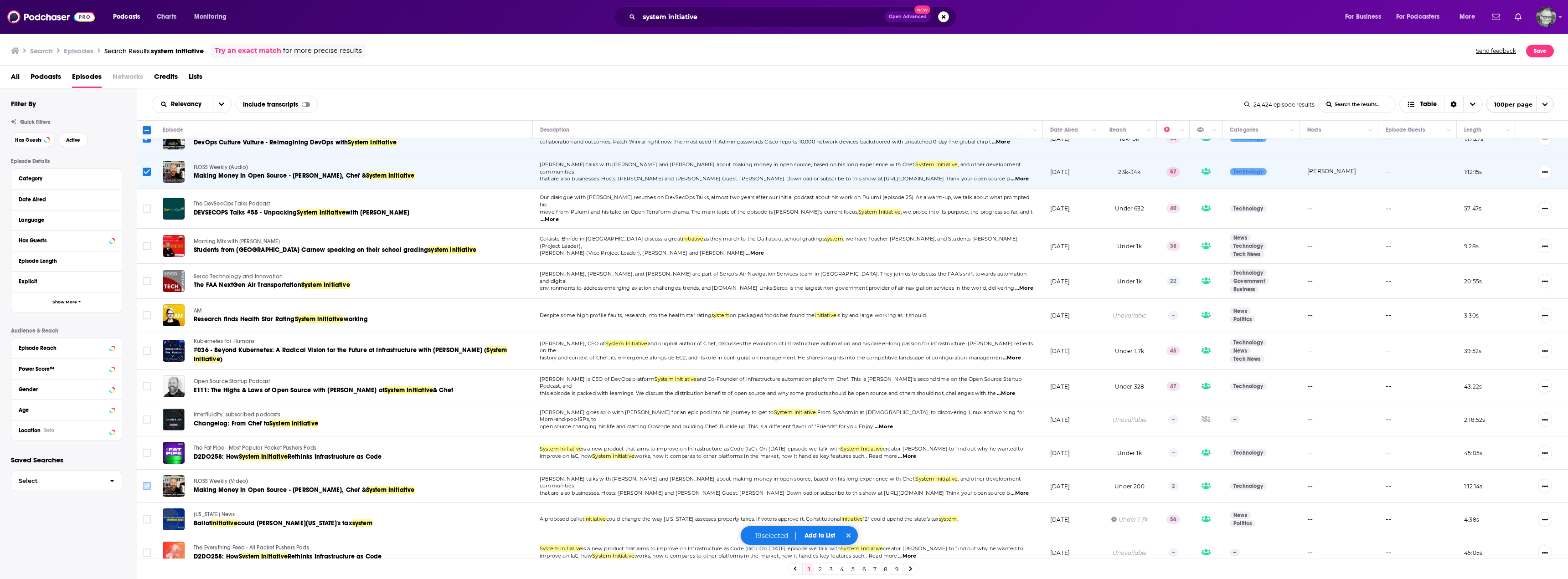
click at [147, 482] on input "Toggle select row" at bounding box center [146, 485] width 8 height 8
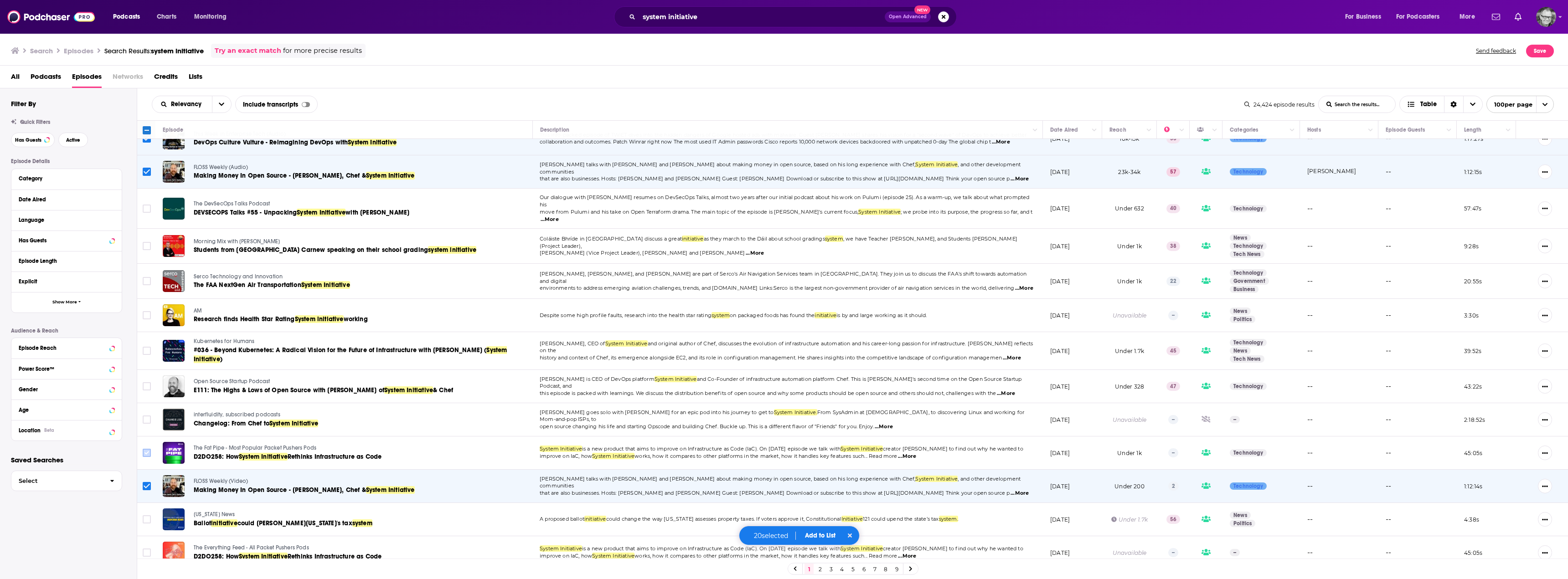
click at [146, 449] on input "Toggle select row" at bounding box center [146, 452] width 8 height 8
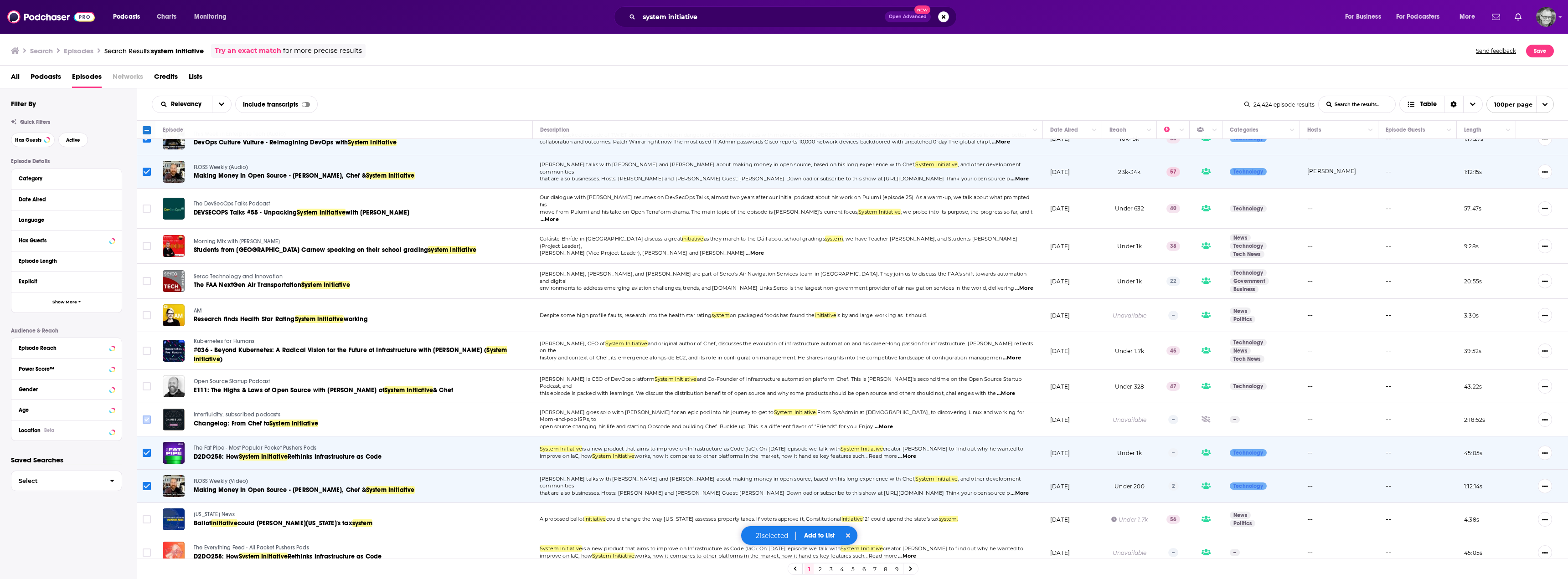
click at [149, 415] on input "Toggle select row" at bounding box center [146, 419] width 8 height 8
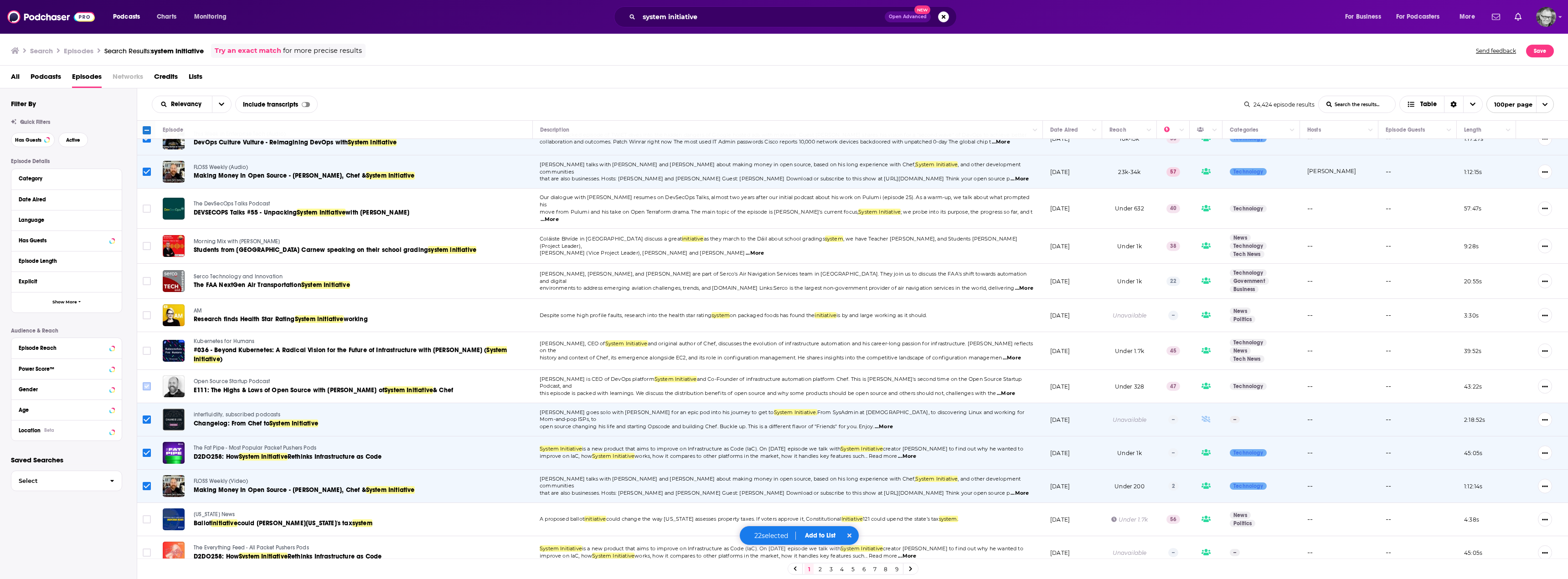
click at [148, 382] on input "Toggle select row" at bounding box center [146, 386] width 8 height 8
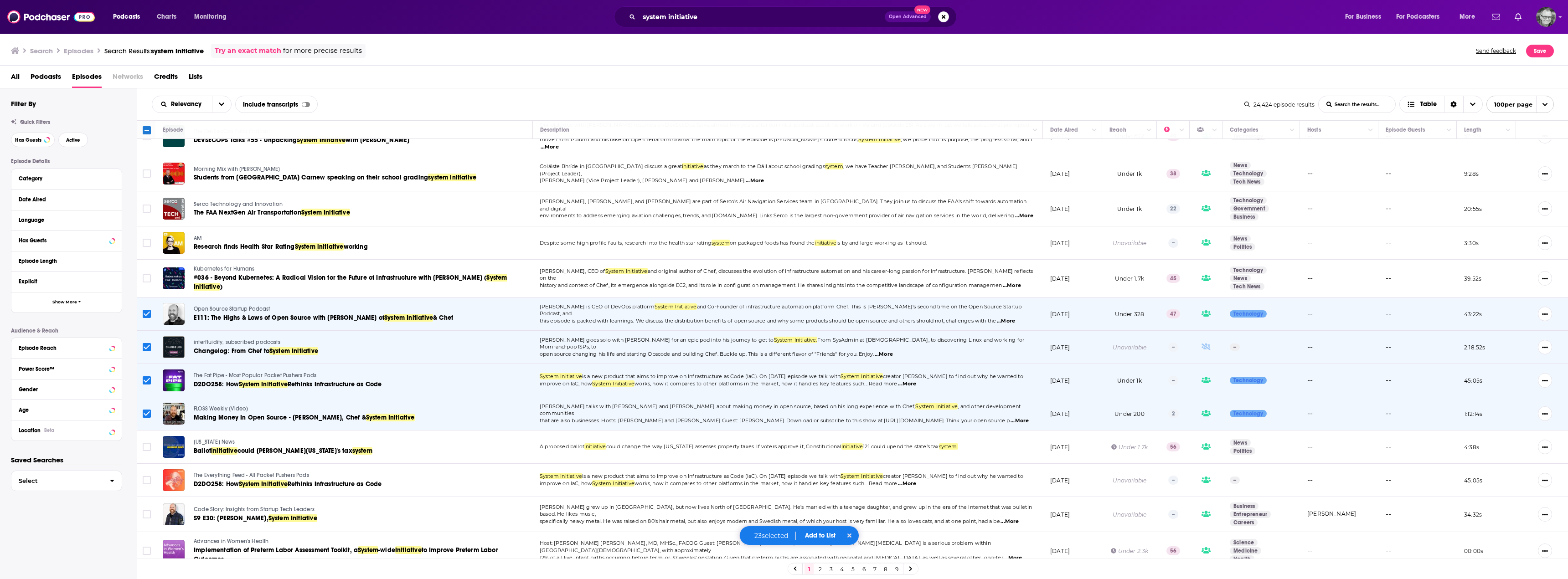
scroll to position [911, 0]
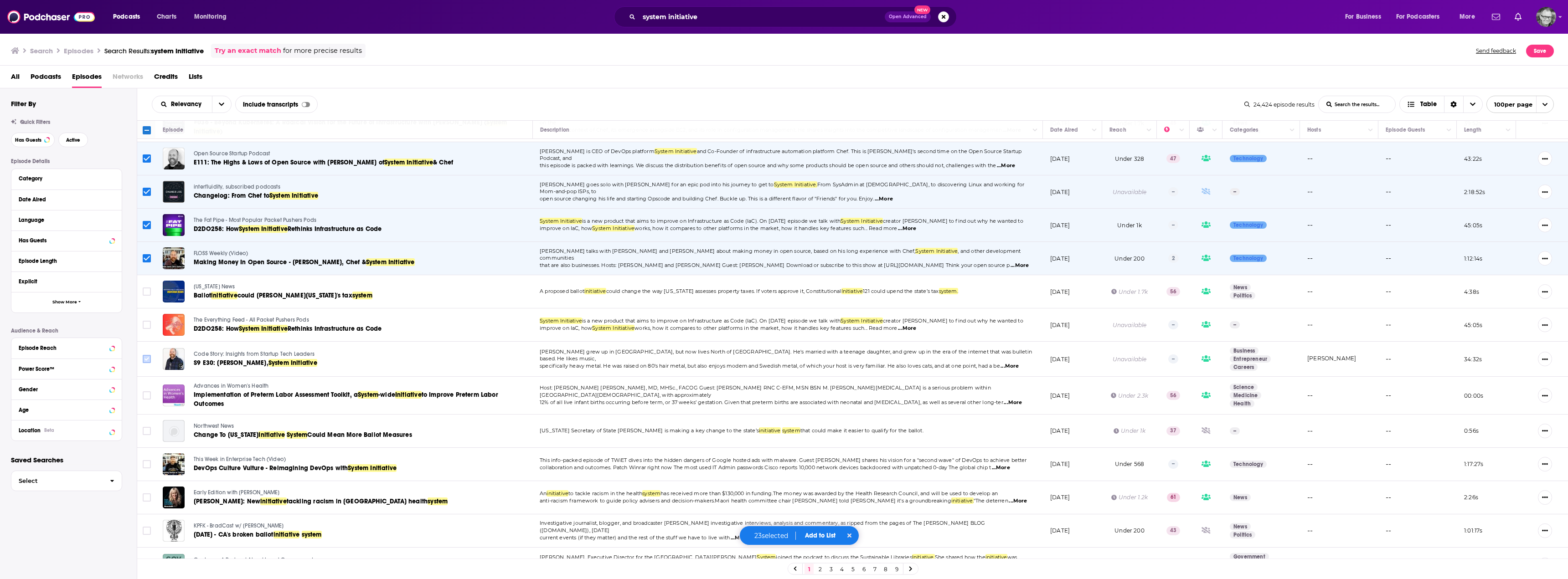
click at [149, 355] on input "Toggle select row" at bounding box center [146, 358] width 8 height 8
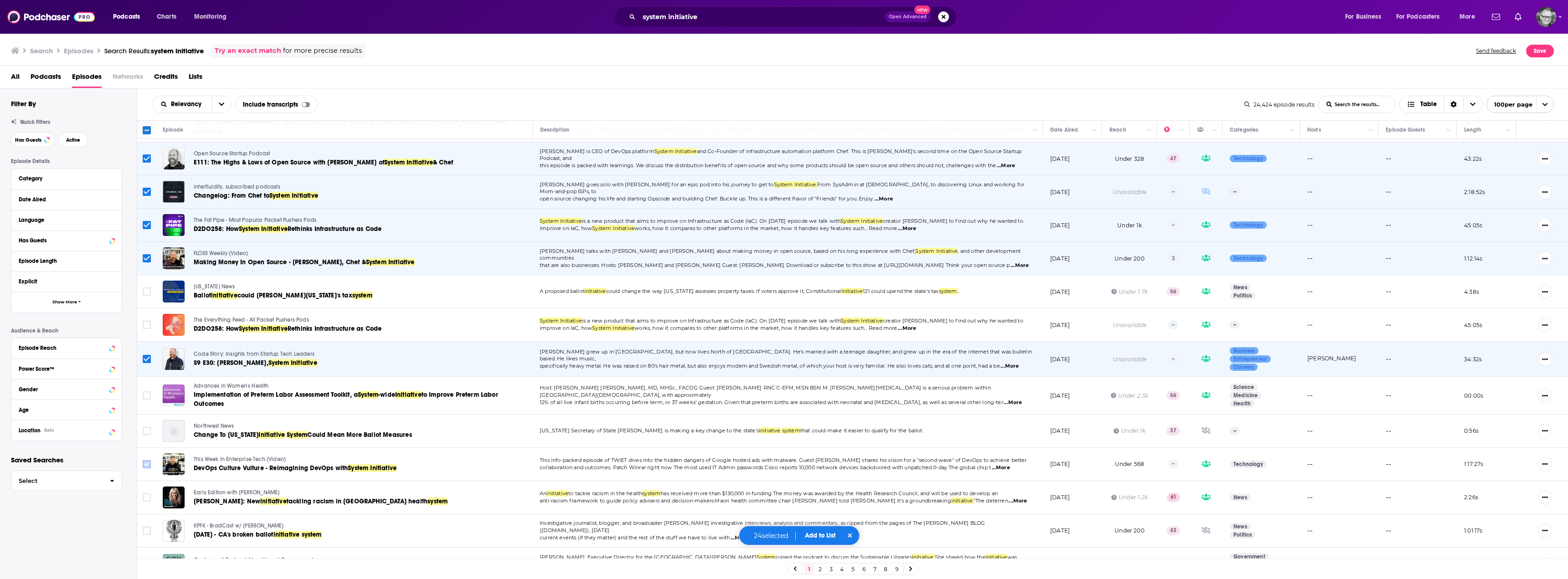
click at [146, 460] on input "Toggle select row" at bounding box center [146, 463] width 8 height 8
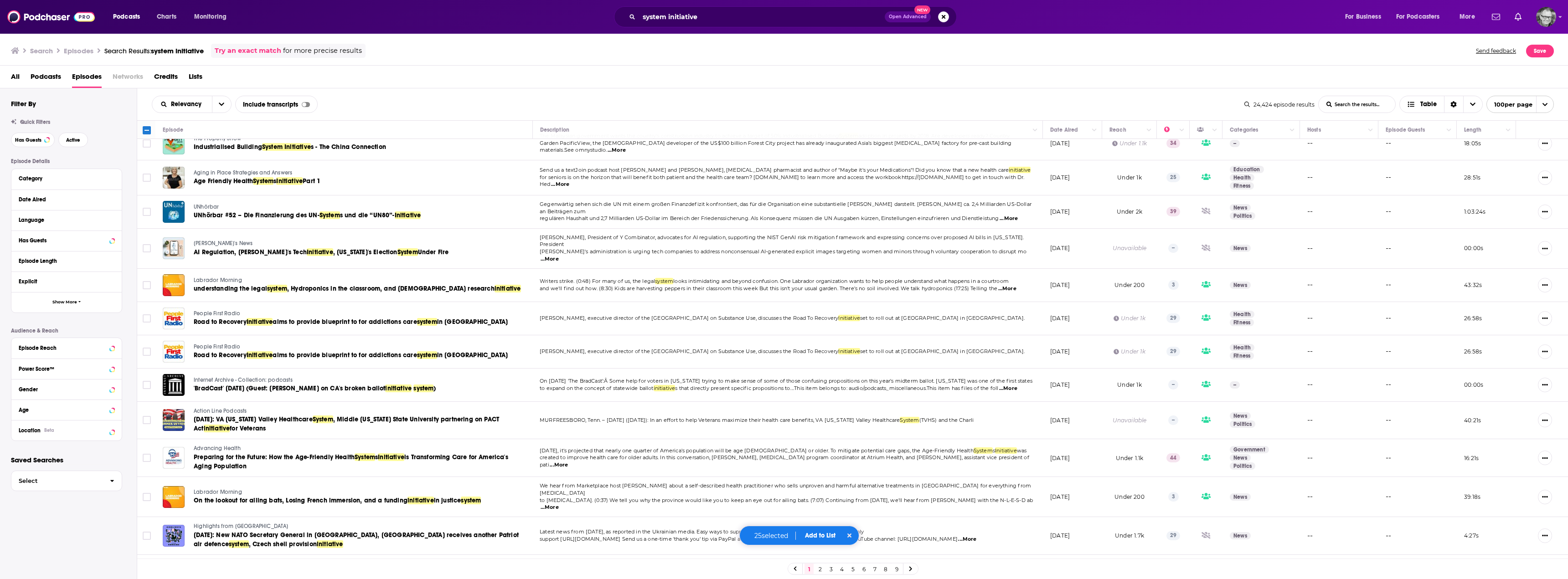
scroll to position [2414, 0]
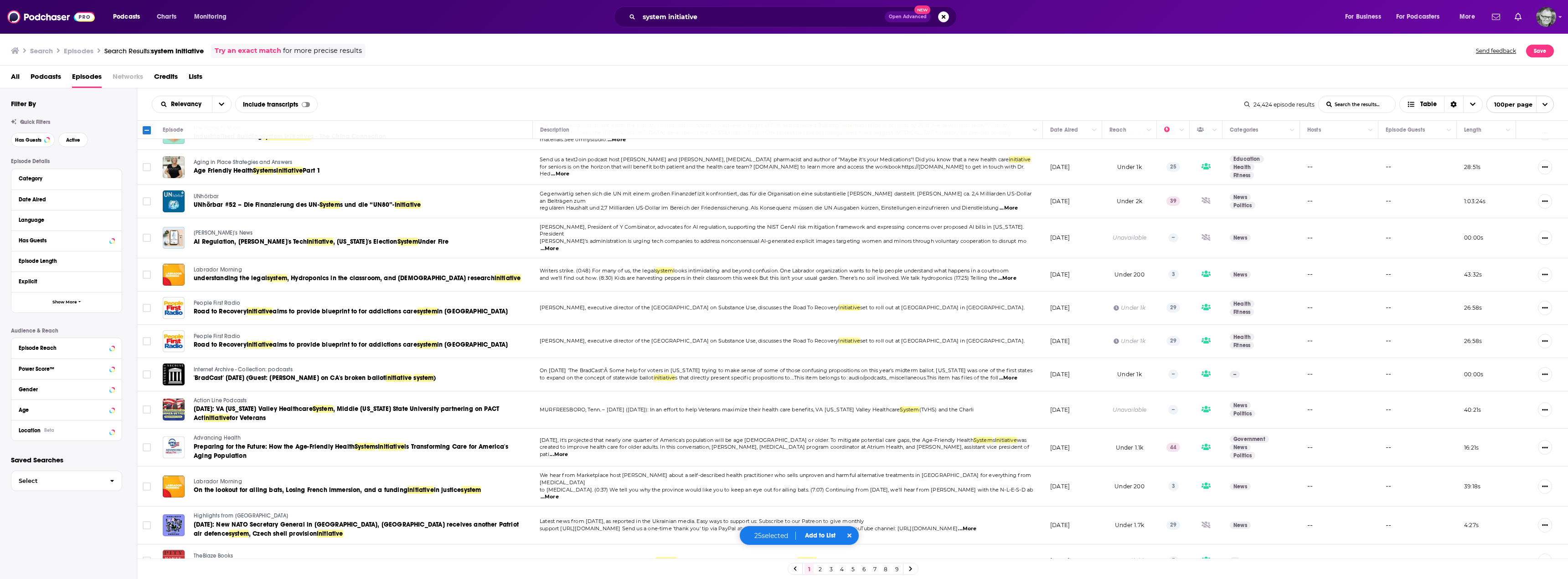
click at [825, 538] on span "Add to List" at bounding box center [820, 535] width 30 height 8
click at [821, 502] on button "Add Episodes" at bounding box center [814, 502] width 49 height 17
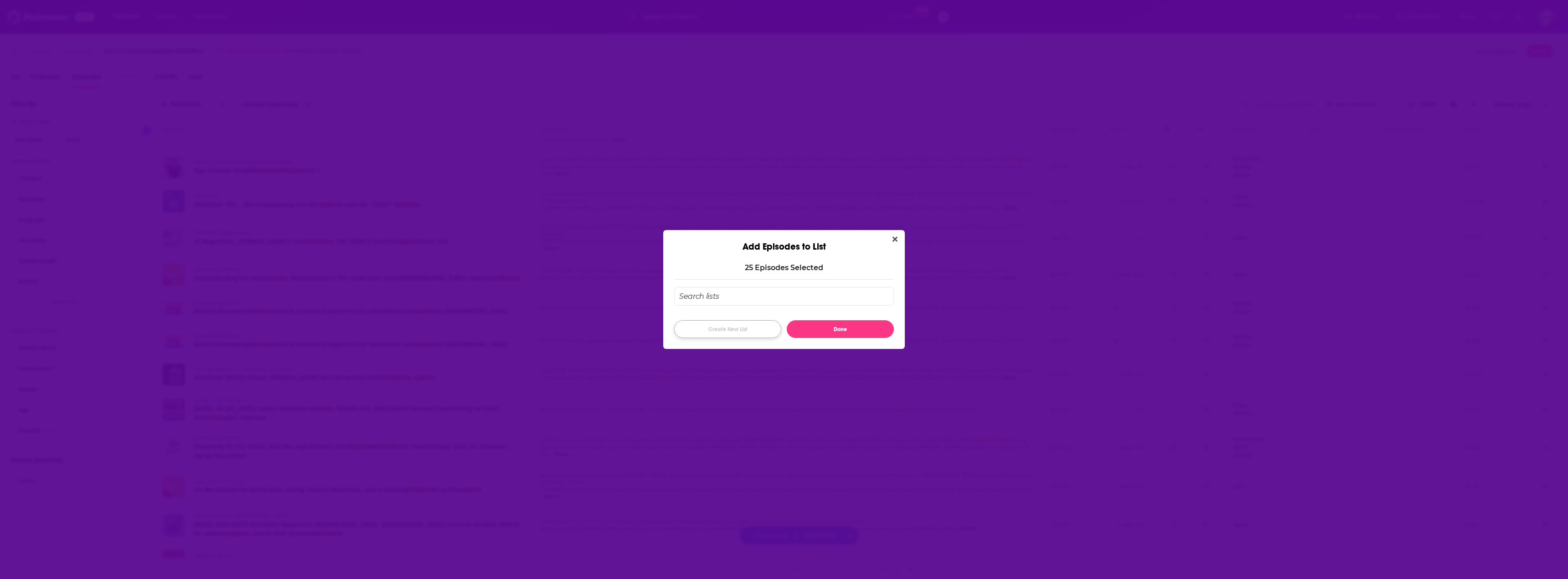
click at [749, 328] on button "Create New List" at bounding box center [728, 328] width 107 height 18
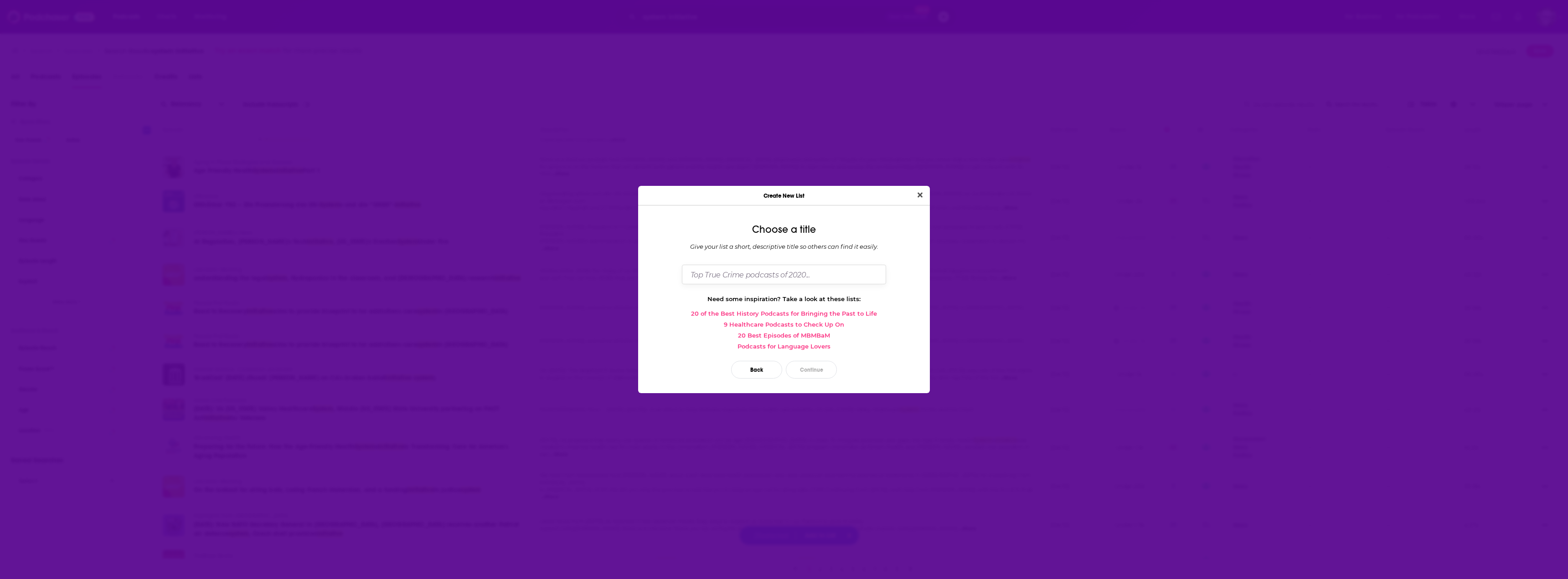
click at [762, 279] on input "Dialog" at bounding box center [783, 274] width 204 height 19
type input "System Initiative as of [DATE]"
click at [813, 367] on button "Continue" at bounding box center [811, 369] width 51 height 18
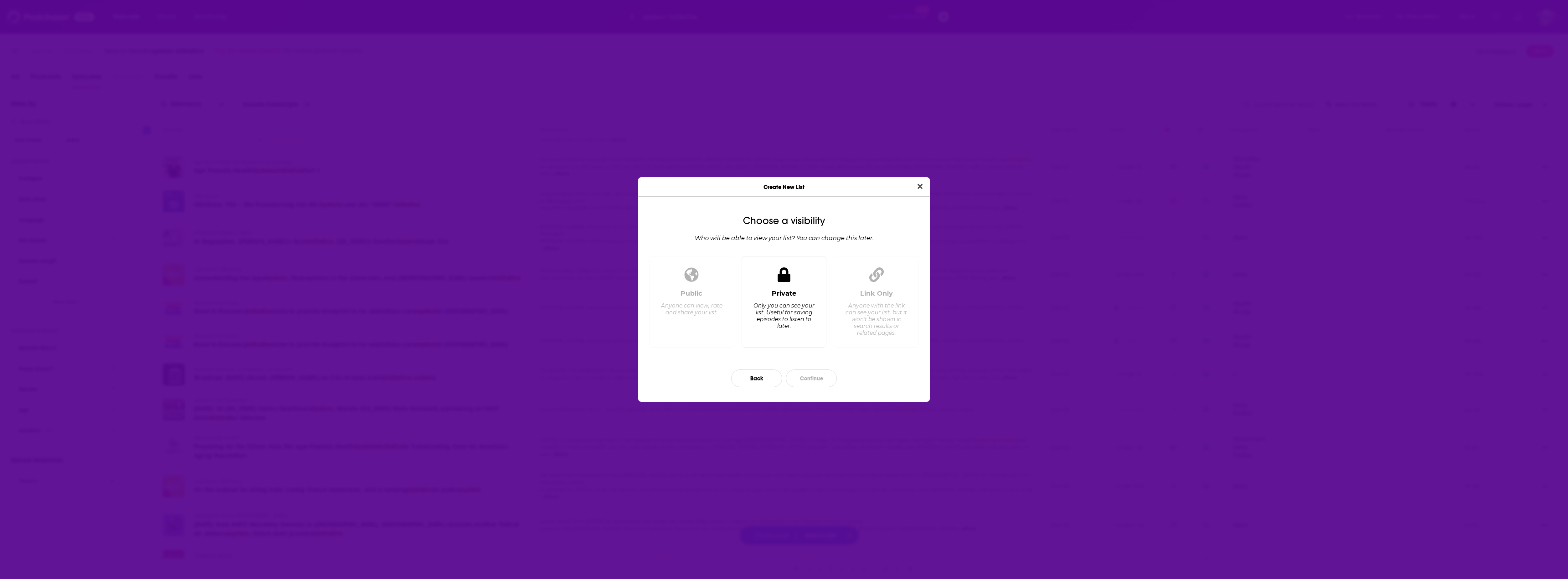
click at [774, 293] on div "Private" at bounding box center [784, 293] width 24 height 8
click at [821, 379] on button "Continue" at bounding box center [811, 378] width 51 height 18
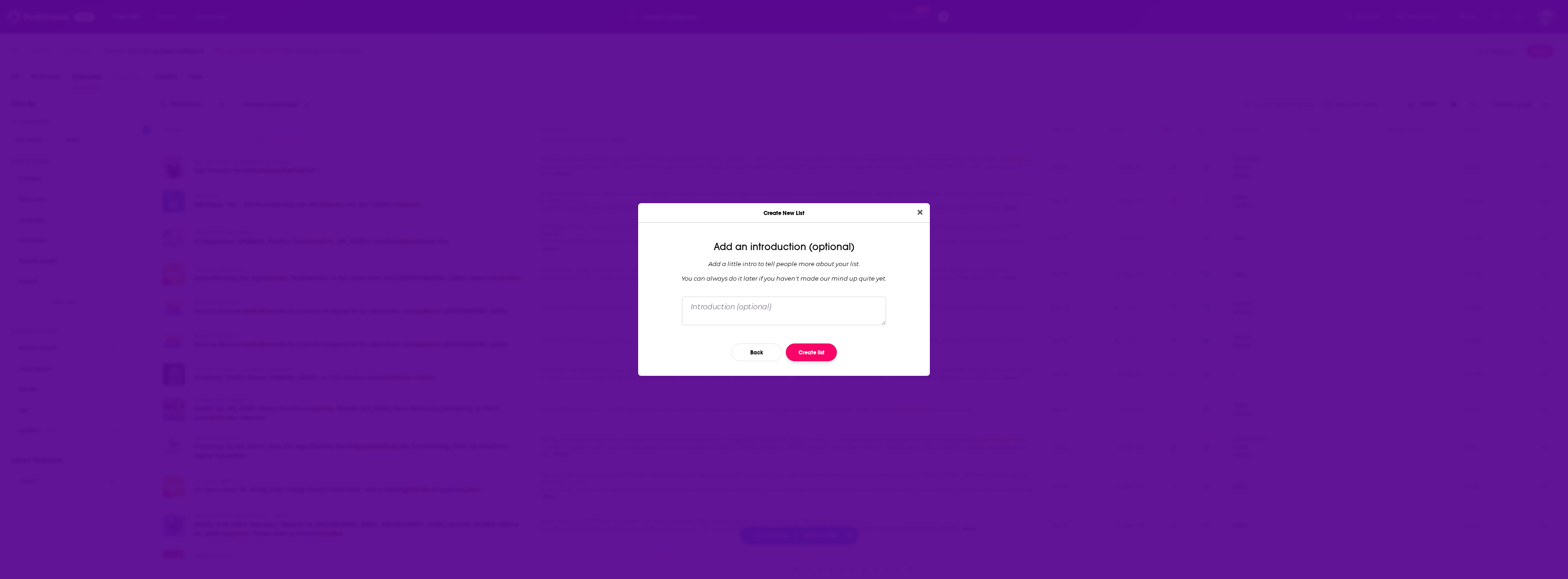
click at [812, 353] on button "Create list" at bounding box center [811, 352] width 51 height 18
click at [919, 208] on button "Close" at bounding box center [920, 212] width 12 height 12
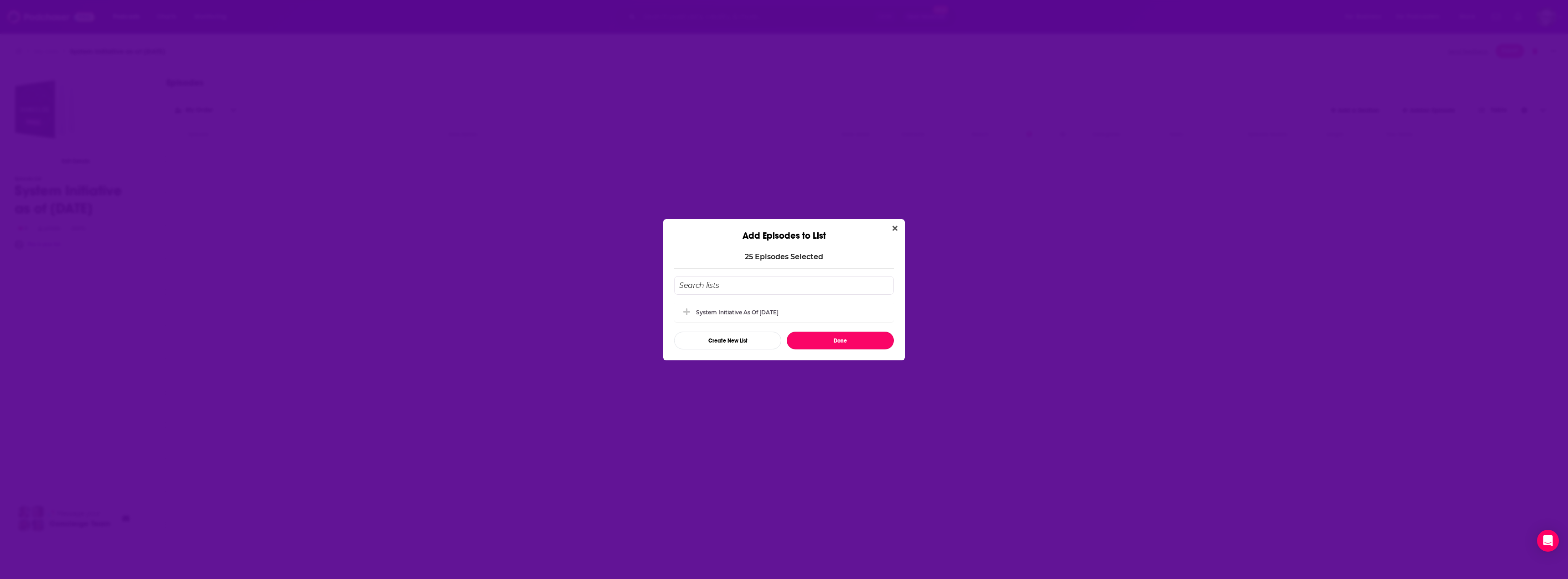
click at [832, 339] on button "Done" at bounding box center [840, 340] width 107 height 18
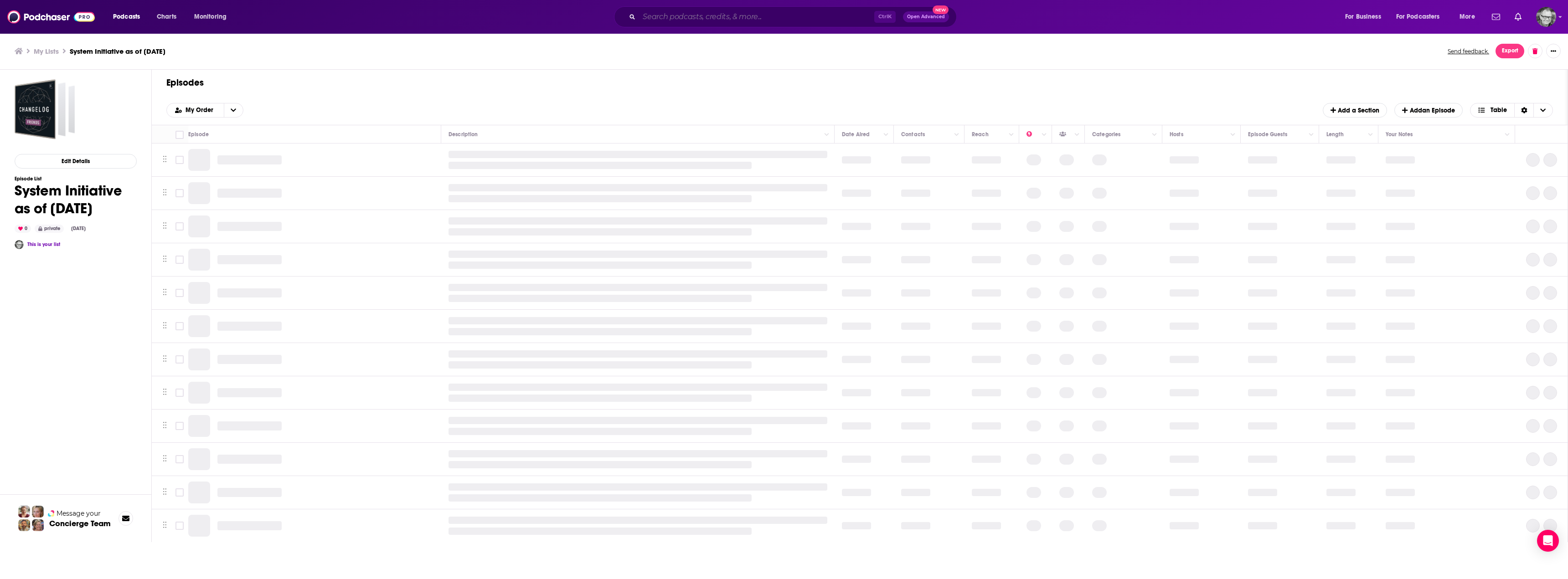
click at [783, 16] on input "Search podcasts, credits, & more..." at bounding box center [757, 17] width 235 height 15
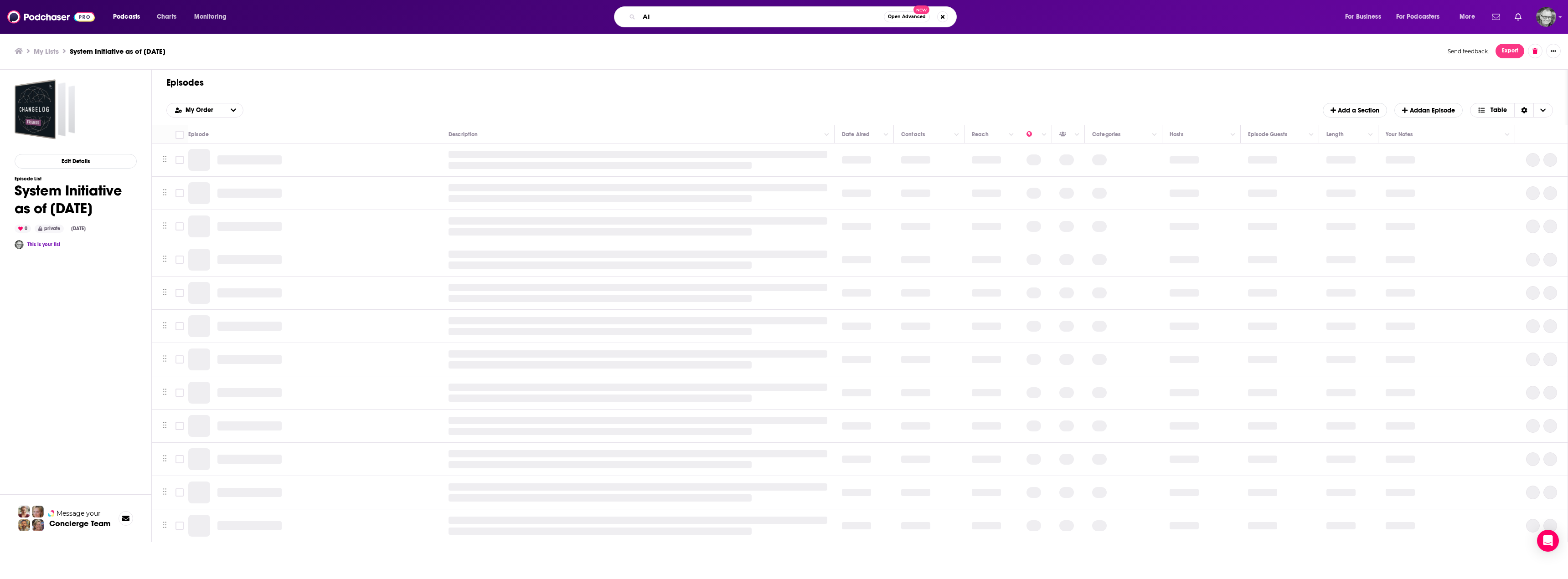
type input "AI"
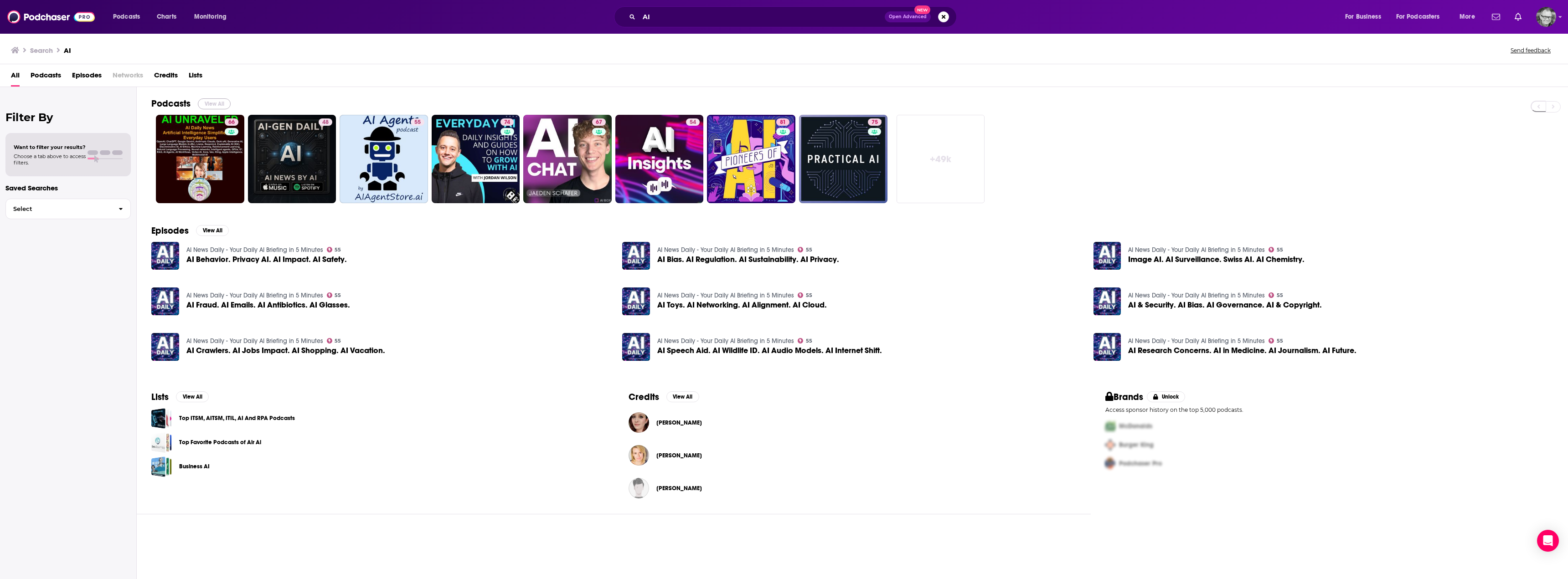
click at [213, 102] on button "View All" at bounding box center [214, 104] width 33 height 11
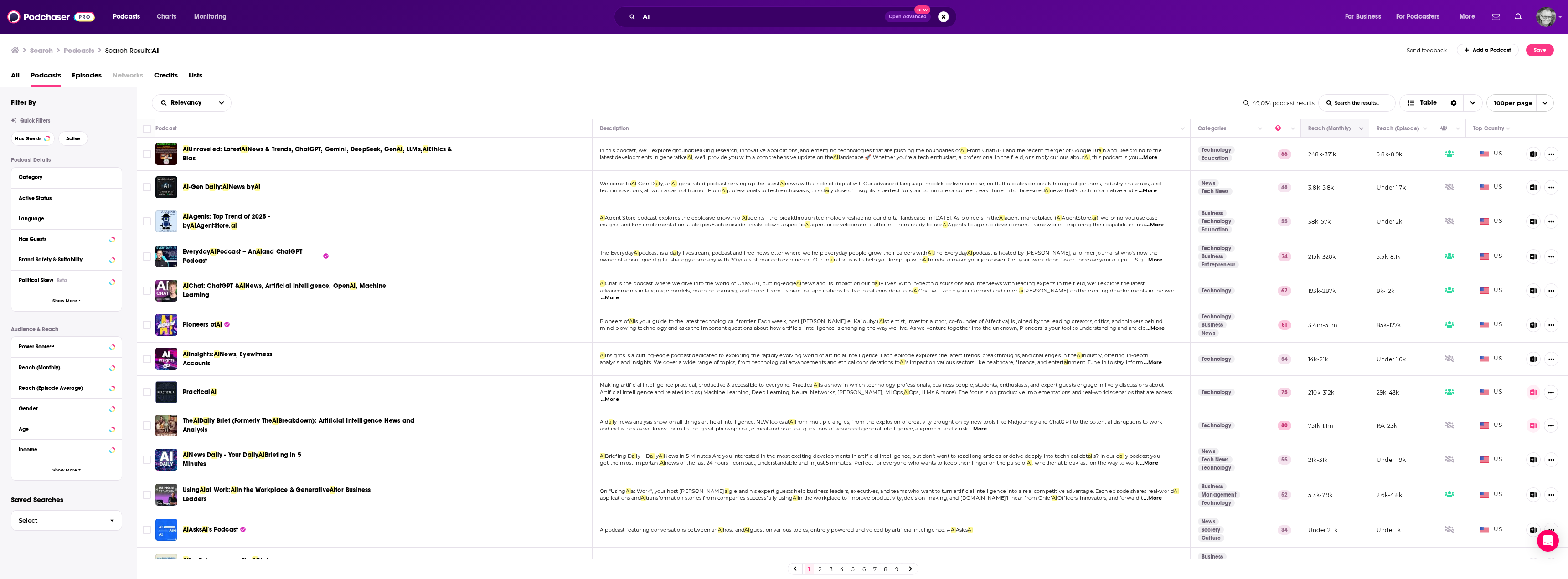
click at [1356, 128] on button "Column Actions" at bounding box center [1362, 129] width 11 height 11
click at [1206, 100] on div at bounding box center [784, 290] width 1568 height 579
click at [145, 154] on input "Toggle select row" at bounding box center [146, 153] width 8 height 8
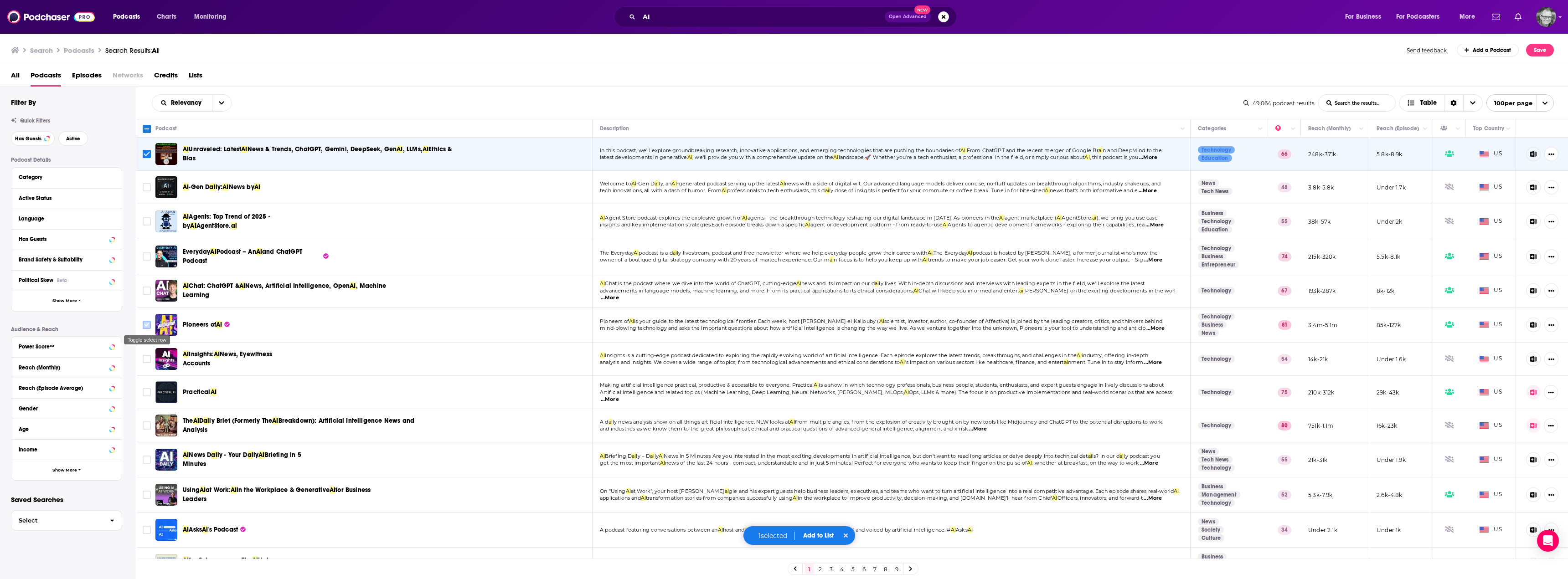
click at [146, 326] on input "Toggle select row" at bounding box center [146, 324] width 8 height 8
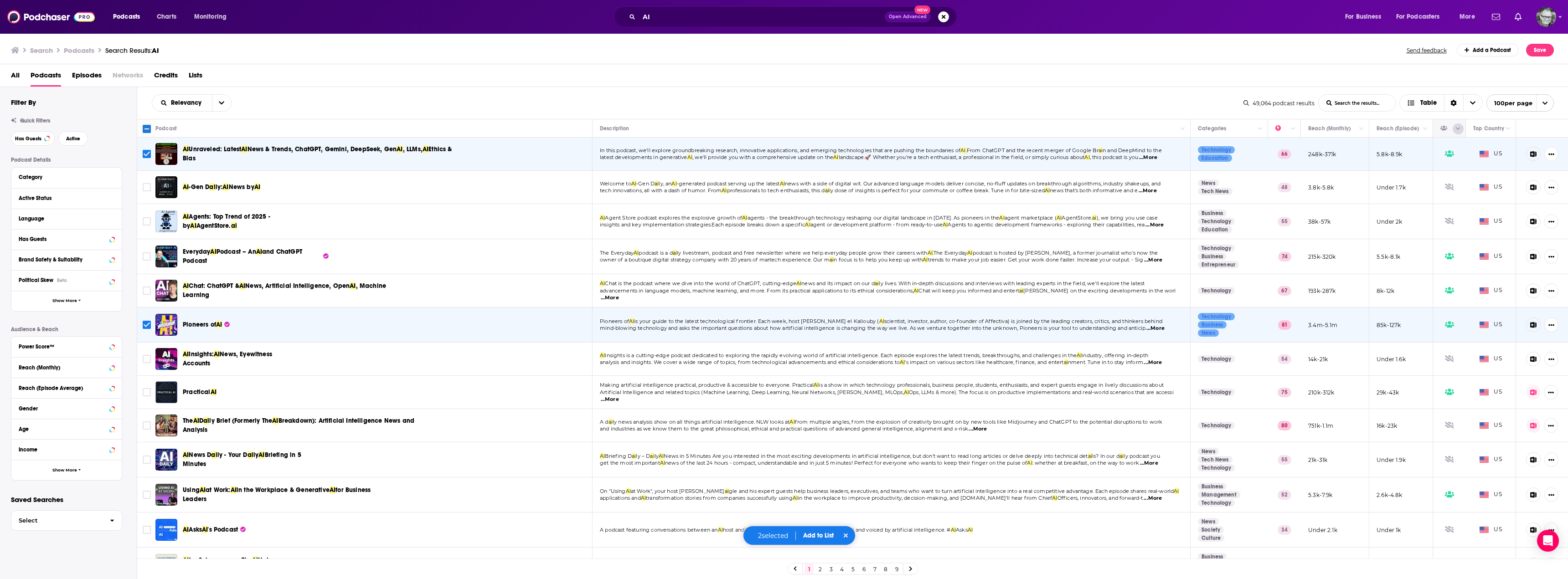
click at [1453, 124] on button "Column Actions" at bounding box center [1458, 129] width 11 height 11
click at [1438, 131] on div at bounding box center [784, 290] width 1568 height 579
click at [1443, 127] on icon "Move" at bounding box center [1449, 128] width 11 height 11
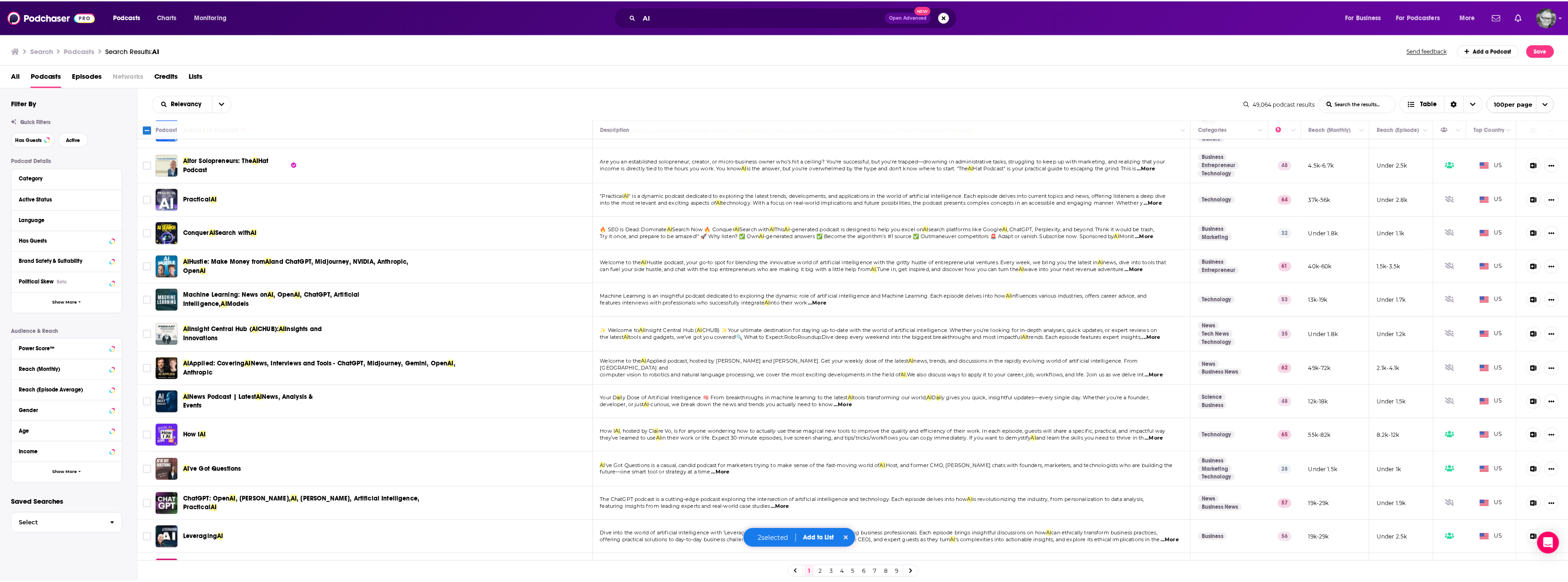
scroll to position [504, 0]
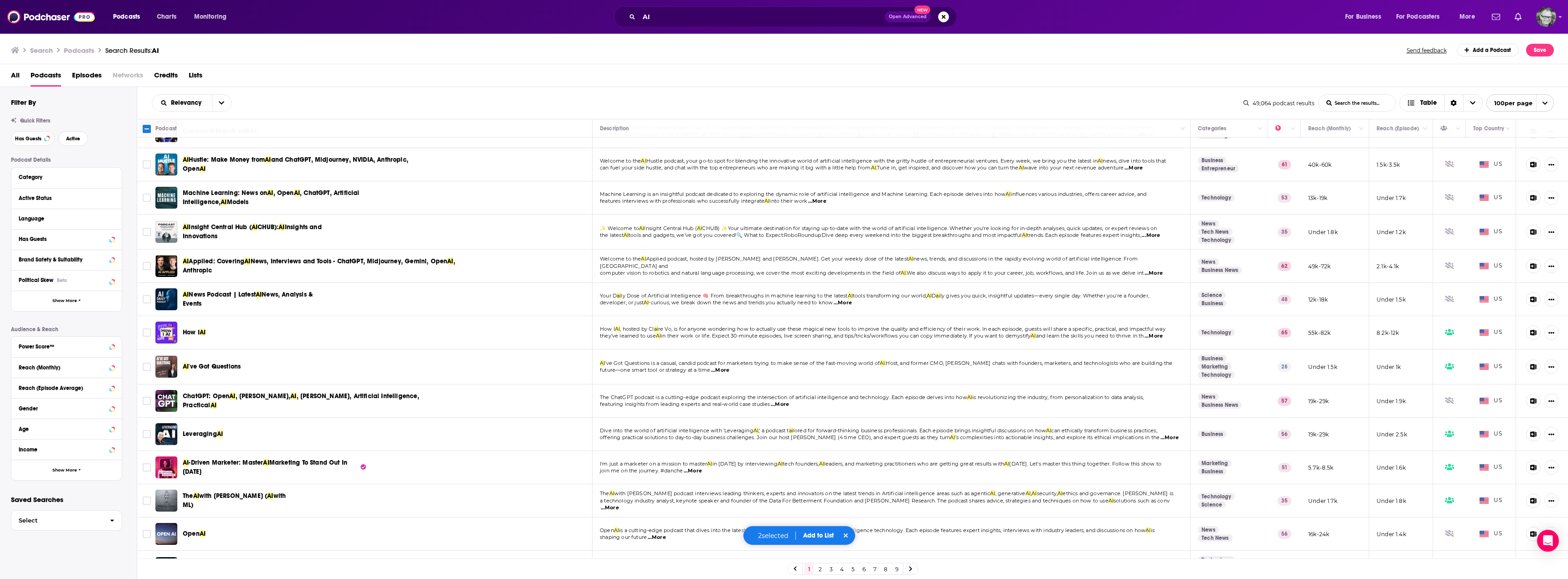
click at [191, 335] on span "How I" at bounding box center [191, 332] width 17 height 8
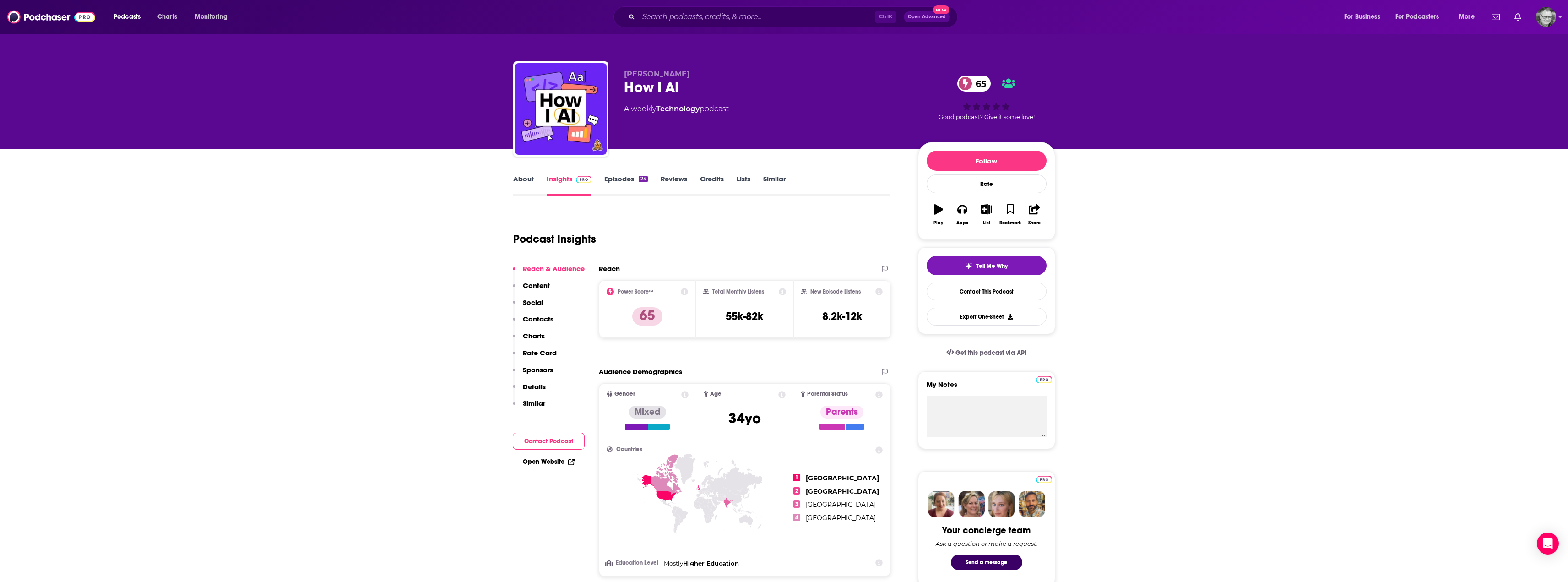
click at [625, 182] on link "Episodes 24" at bounding box center [625, 185] width 43 height 21
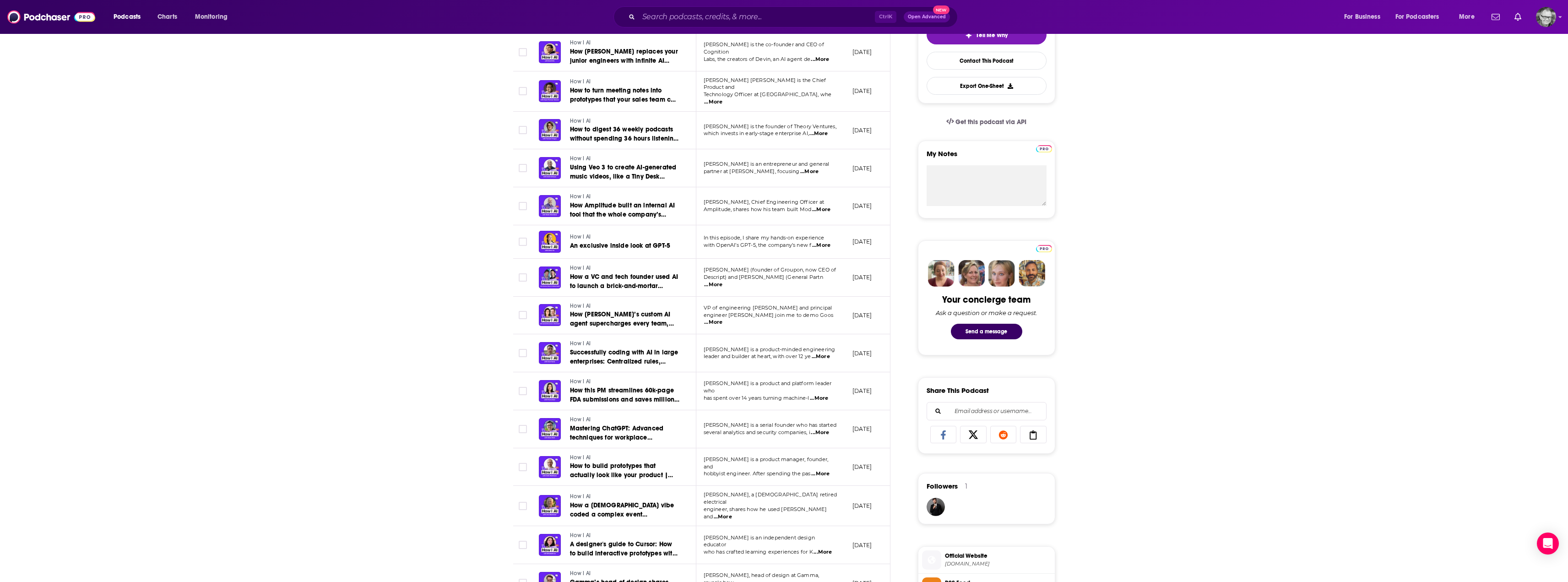
scroll to position [320, 0]
